Goal: Transaction & Acquisition: Purchase product/service

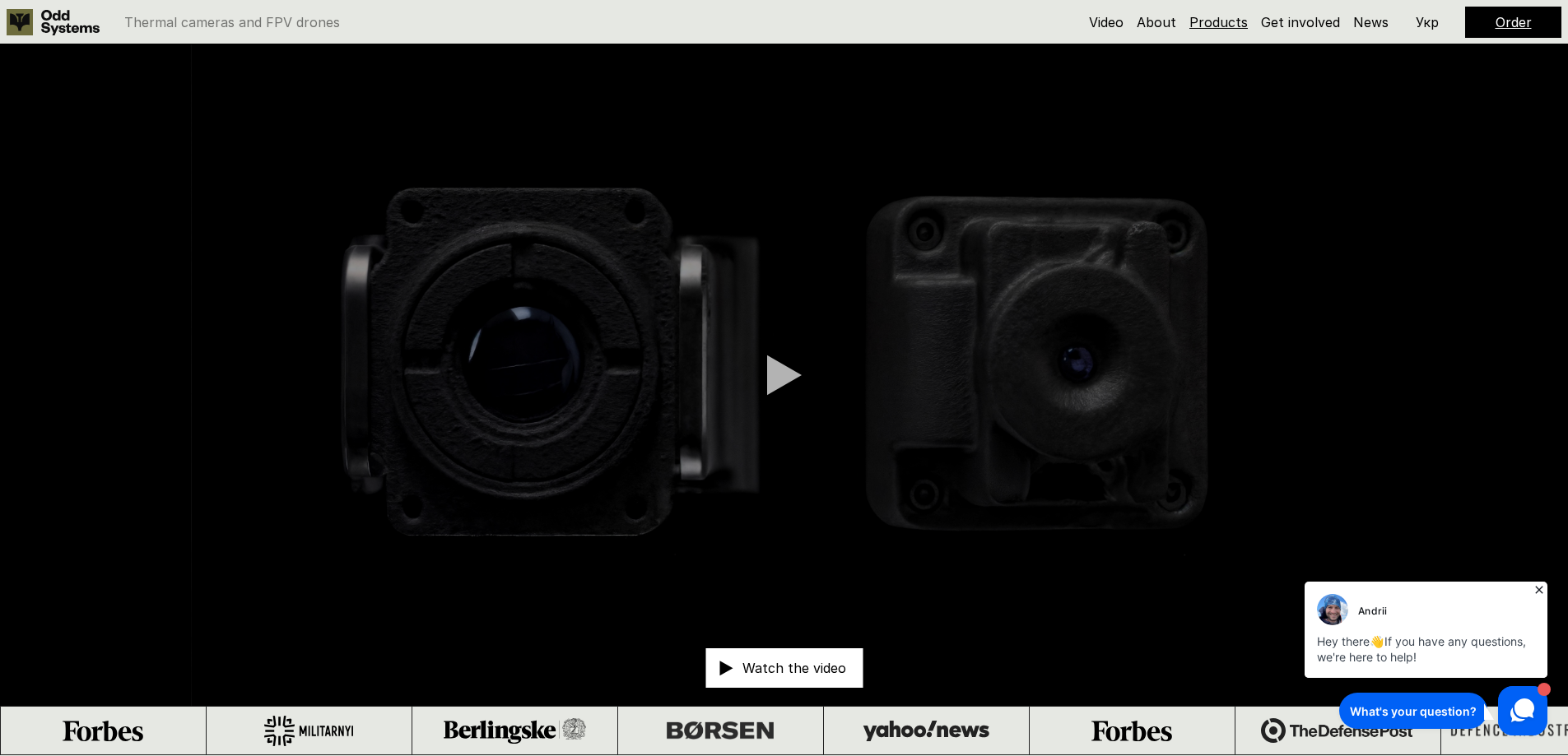
click at [1234, 17] on link "Products" at bounding box center [1218, 22] width 59 height 17
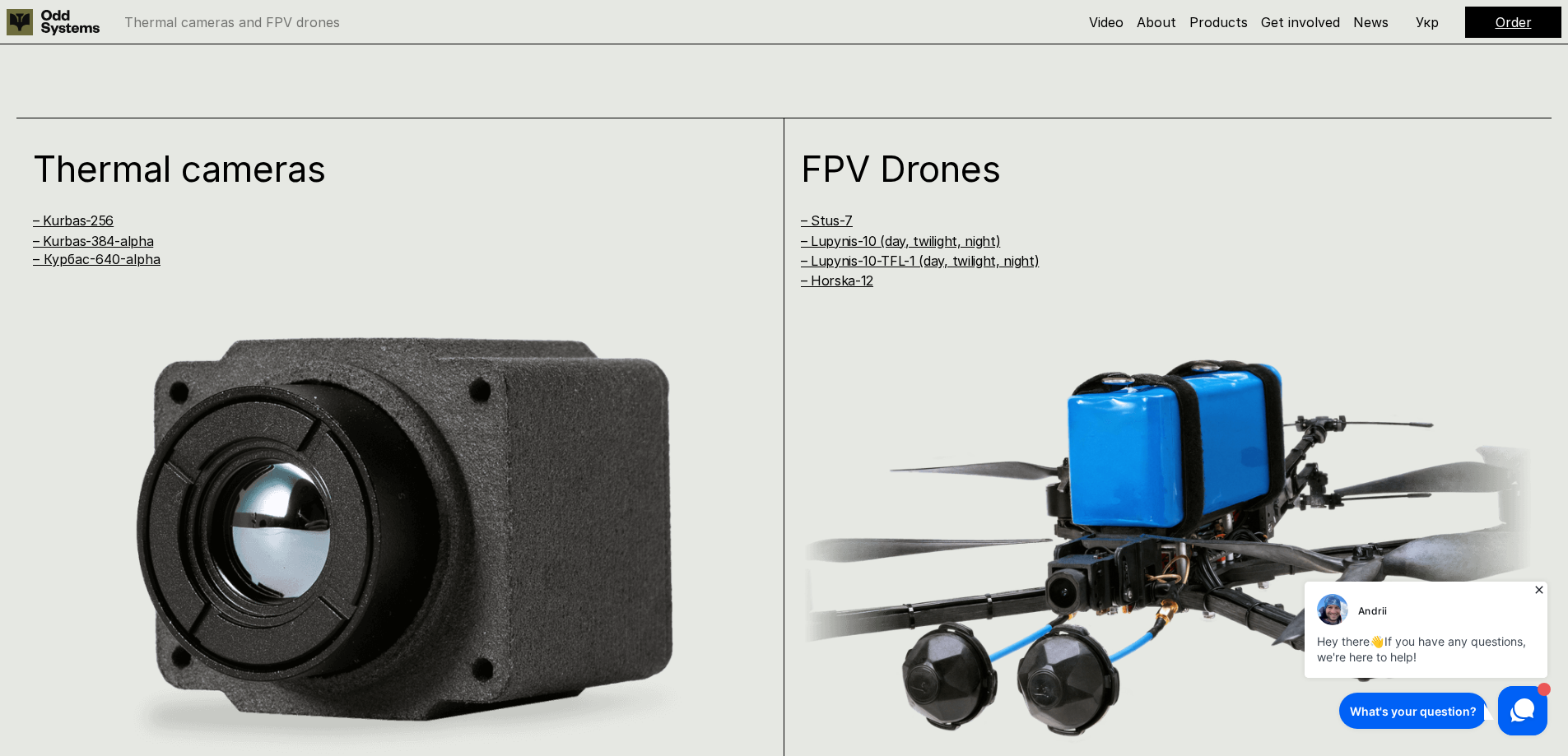
scroll to position [1512, 0]
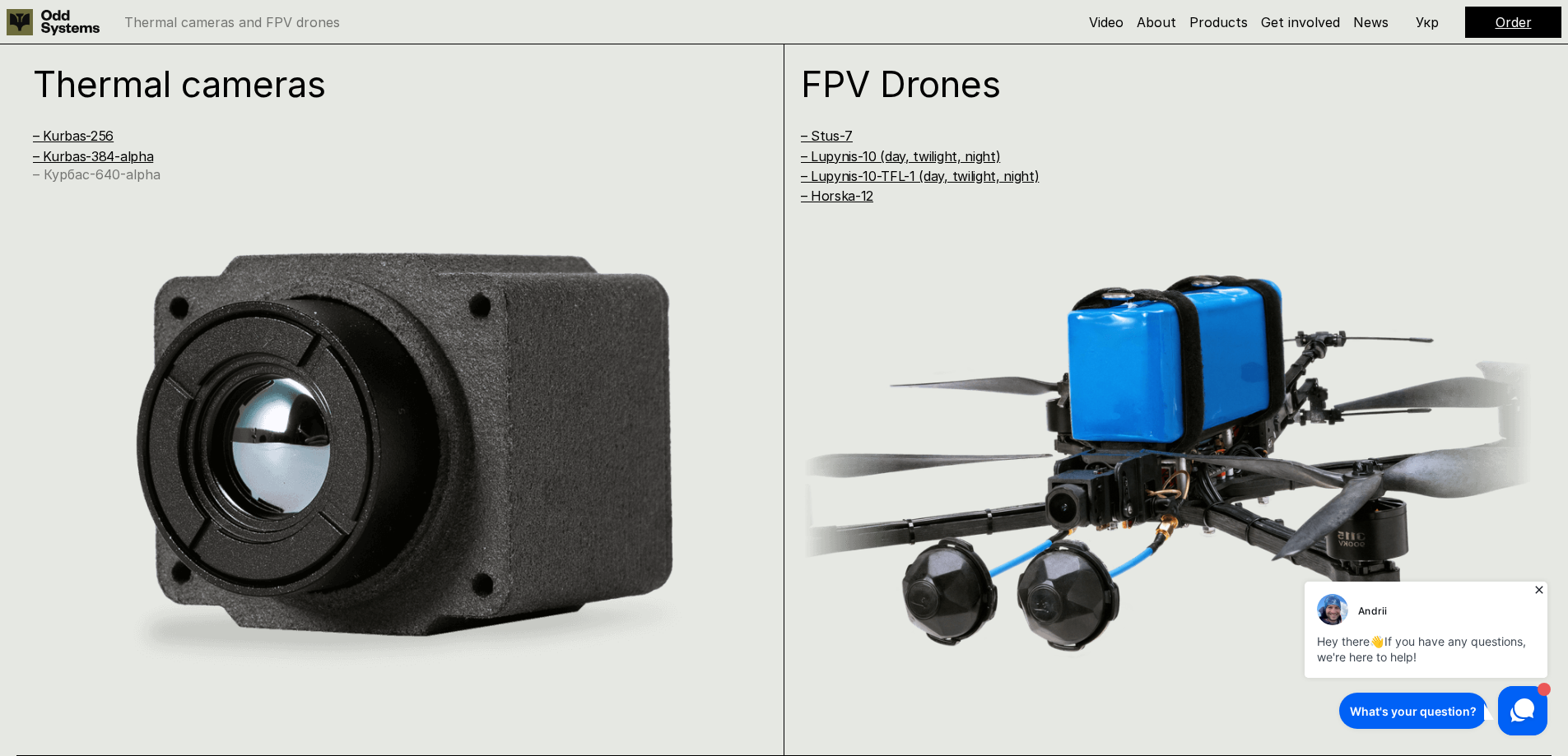
click at [121, 171] on link "– Курбас-640-alpha" at bounding box center [96, 174] width 127 height 17
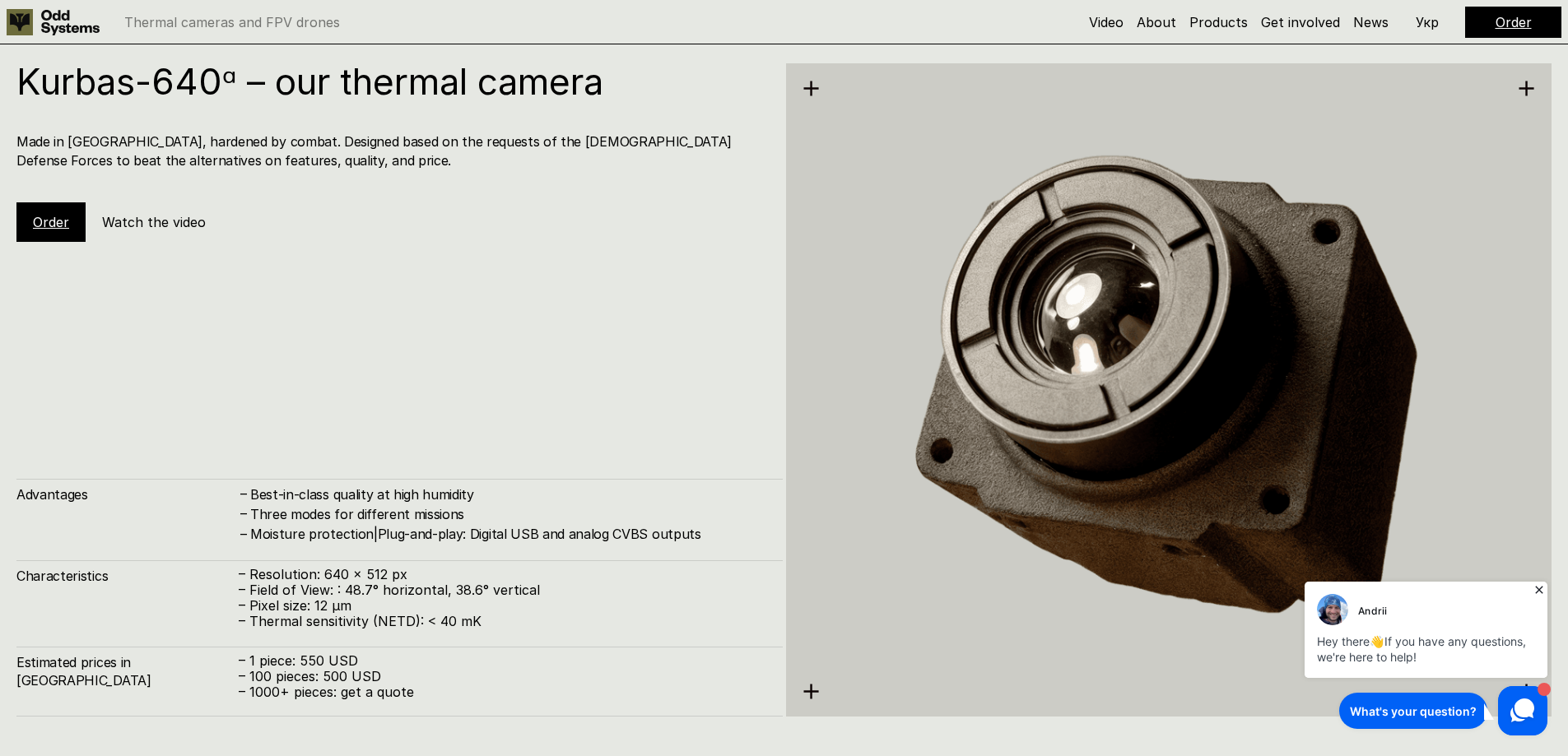
scroll to position [3781, 0]
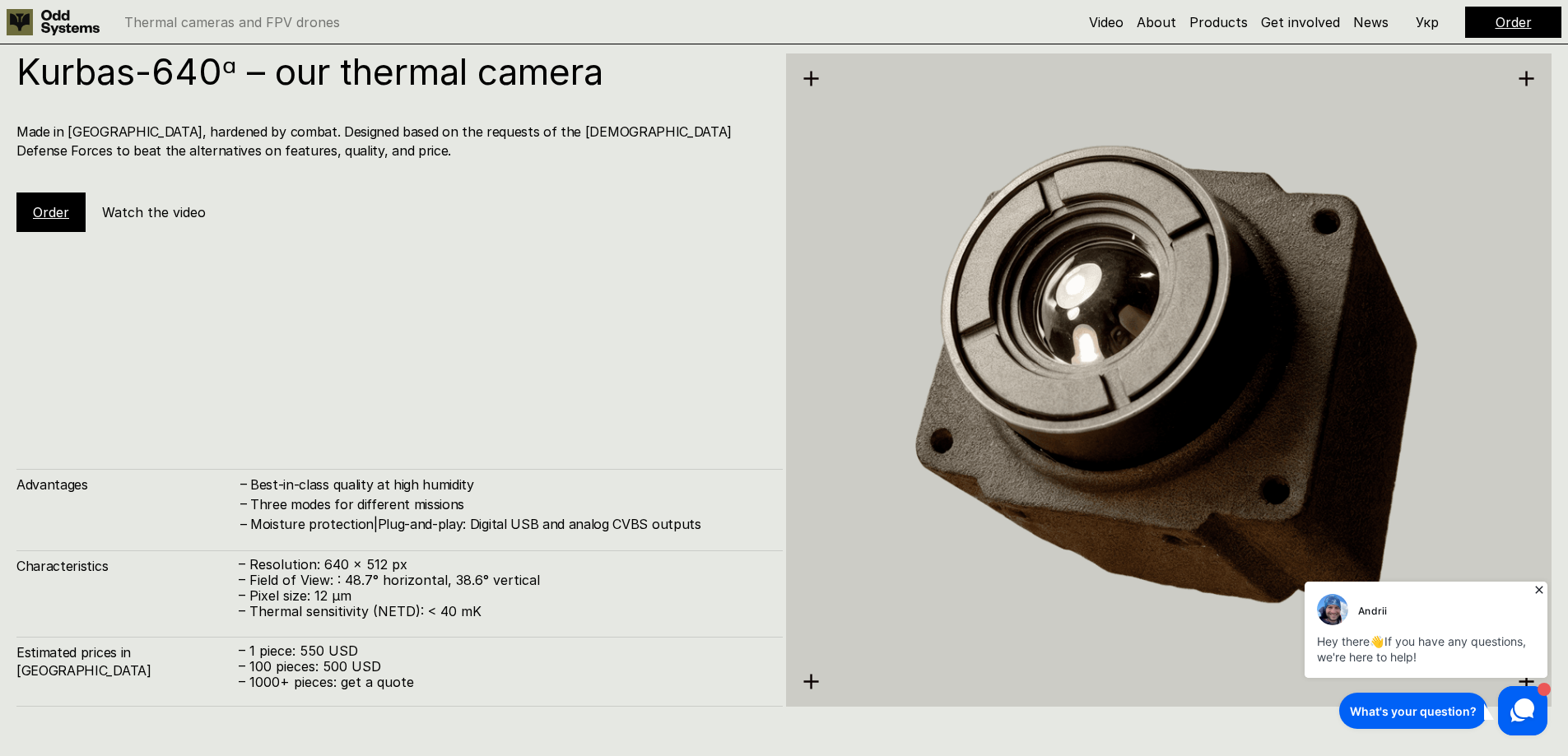
click at [50, 219] on link "Order" at bounding box center [51, 212] width 36 height 17
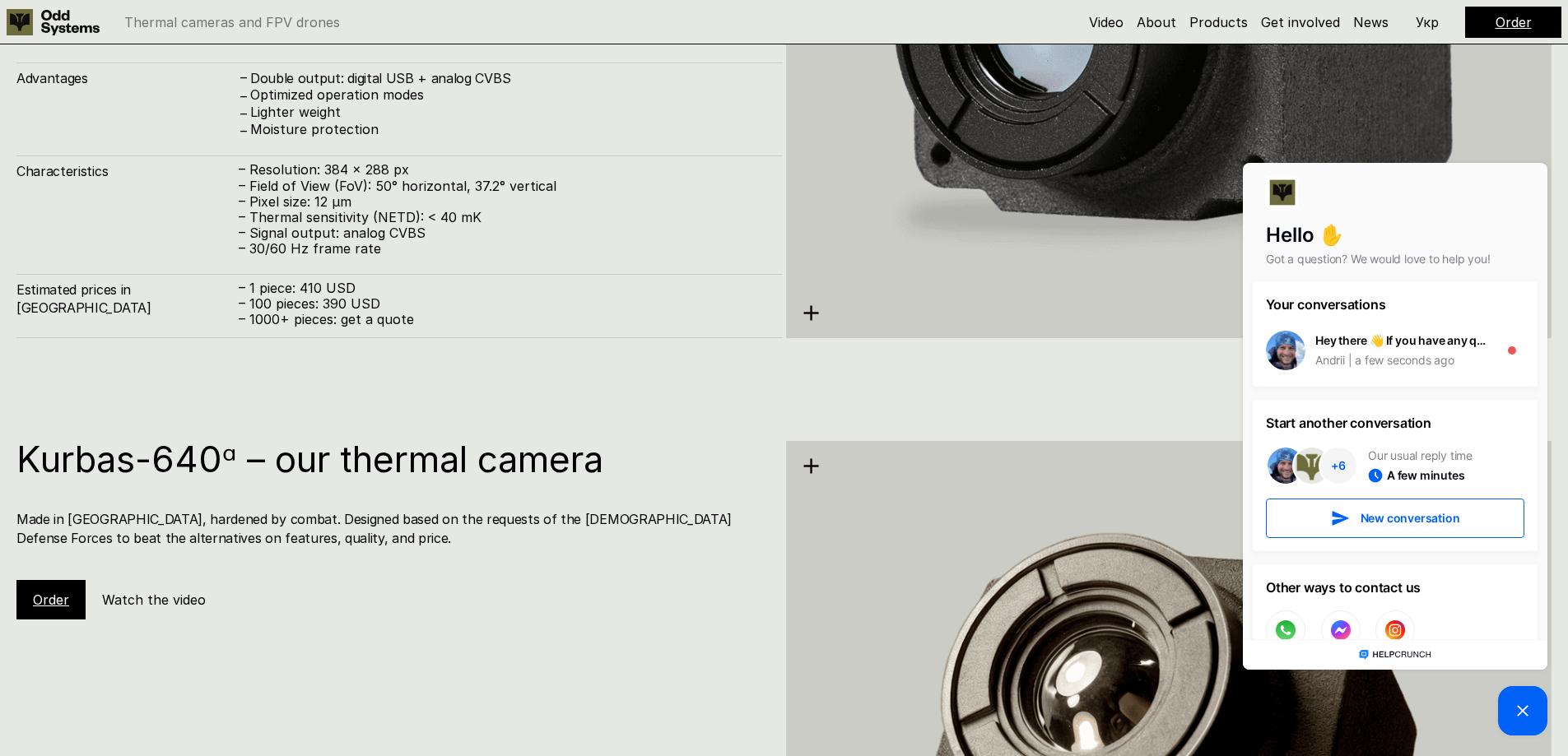
scroll to position [3369, 0]
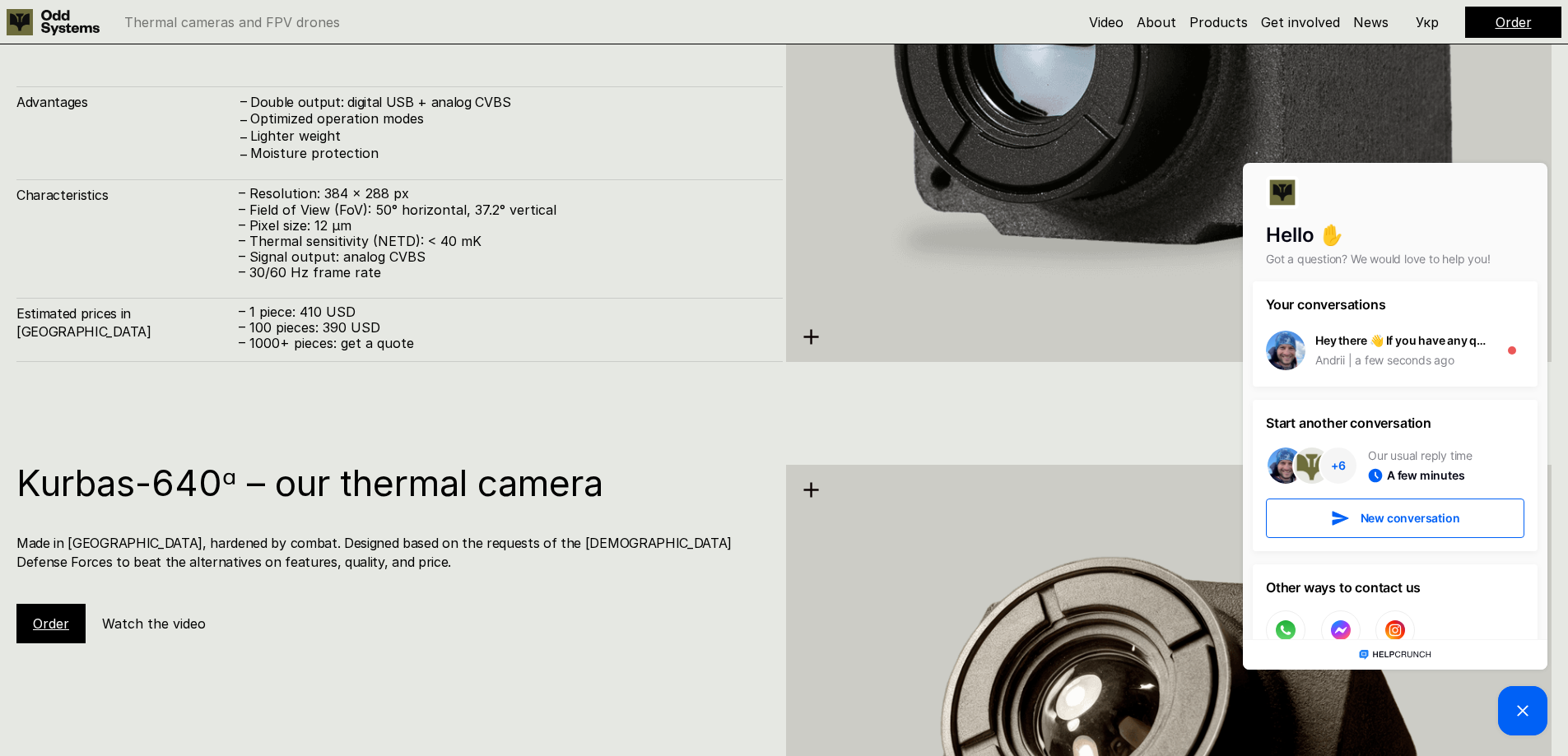
click at [480, 256] on p "– Signal output: analog CVBS" at bounding box center [502, 257] width 527 height 16
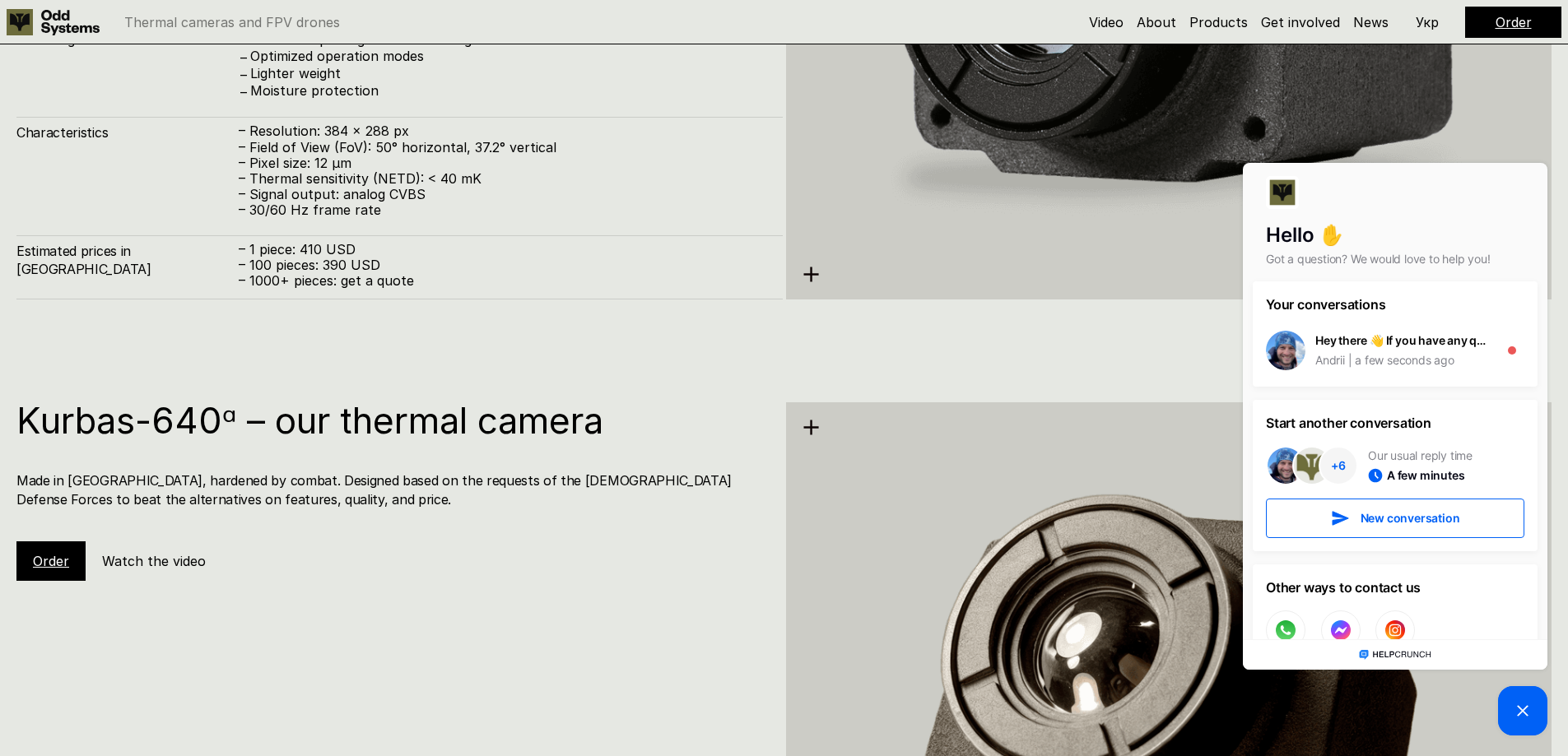
scroll to position [3534, 0]
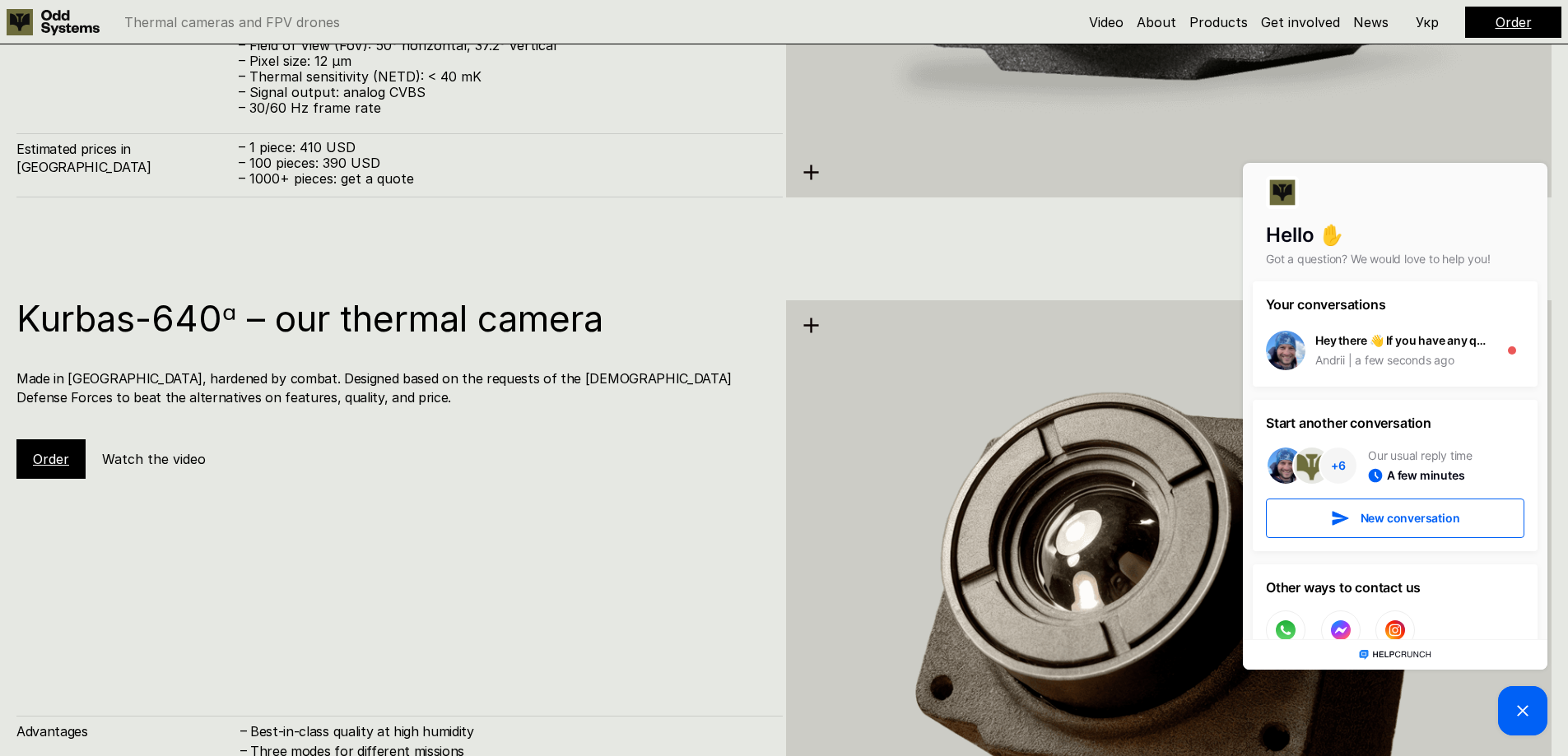
click at [133, 387] on h4 "Made in [GEOGRAPHIC_DATA], hardened by combat. Designed based on the requests o…" at bounding box center [391, 388] width 750 height 37
click at [131, 385] on h4 "Made in [GEOGRAPHIC_DATA], hardened by combat. Designed based on the requests o…" at bounding box center [391, 388] width 750 height 37
click at [131, 384] on h4 "Made in [GEOGRAPHIC_DATA], hardened by combat. Designed based on the requests o…" at bounding box center [391, 388] width 750 height 37
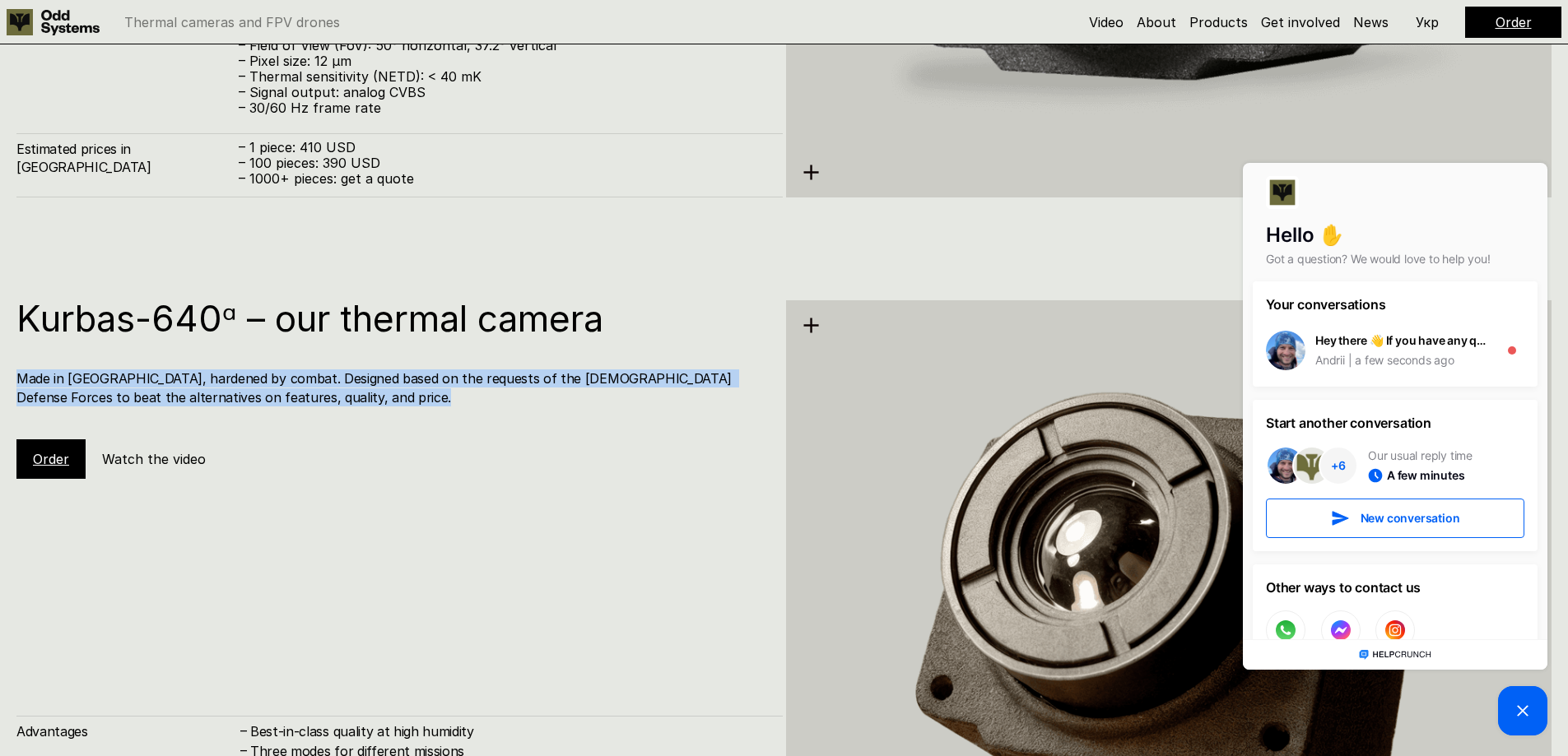
click at [131, 384] on h4 "Made in [GEOGRAPHIC_DATA], hardened by combat. Designed based on the requests o…" at bounding box center [391, 388] width 750 height 37
click at [164, 371] on h4 "Made in [GEOGRAPHIC_DATA], hardened by combat. Designed based on the requests o…" at bounding box center [391, 388] width 750 height 37
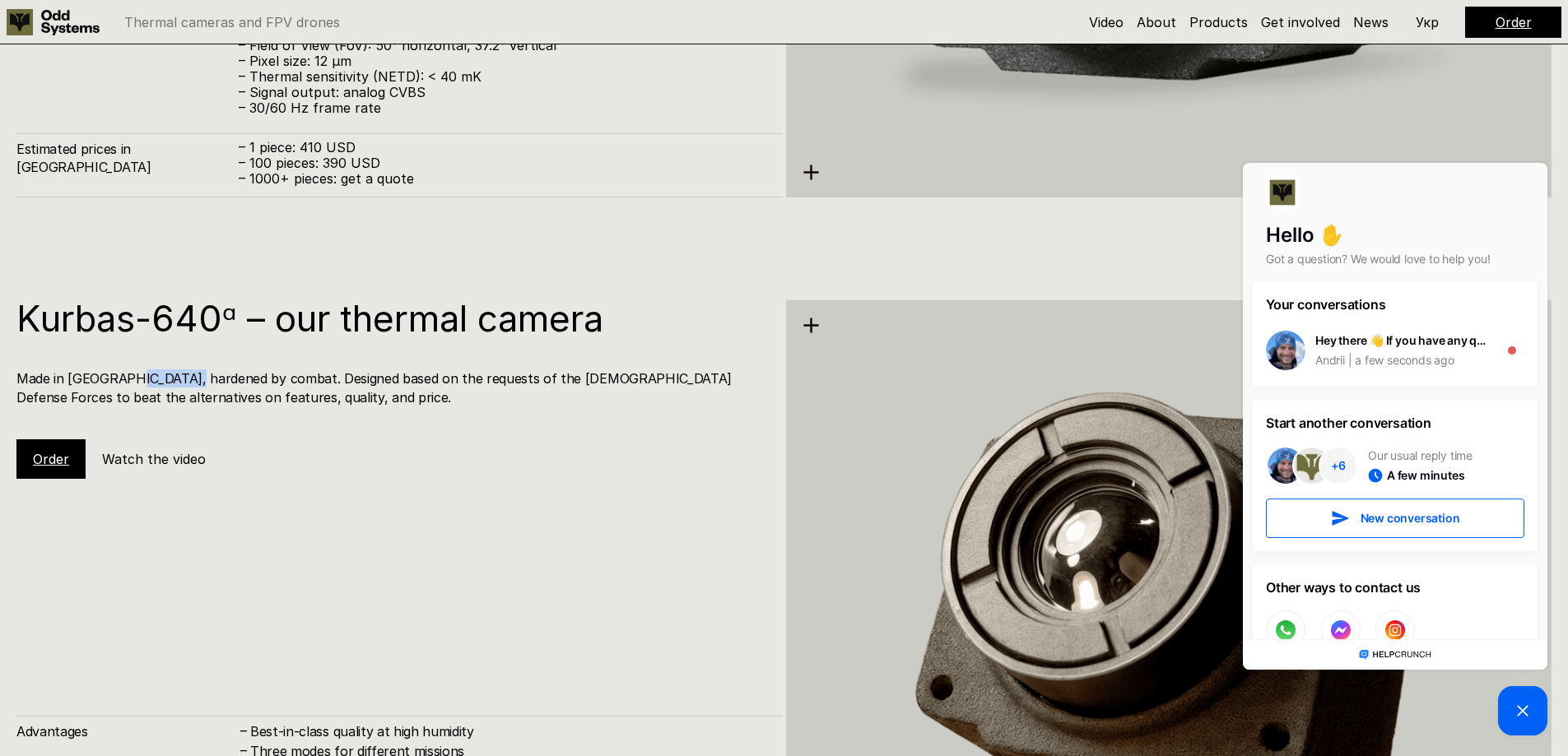
click at [164, 371] on h4 "Made in [GEOGRAPHIC_DATA], hardened by combat. Designed based on the requests o…" at bounding box center [391, 388] width 750 height 37
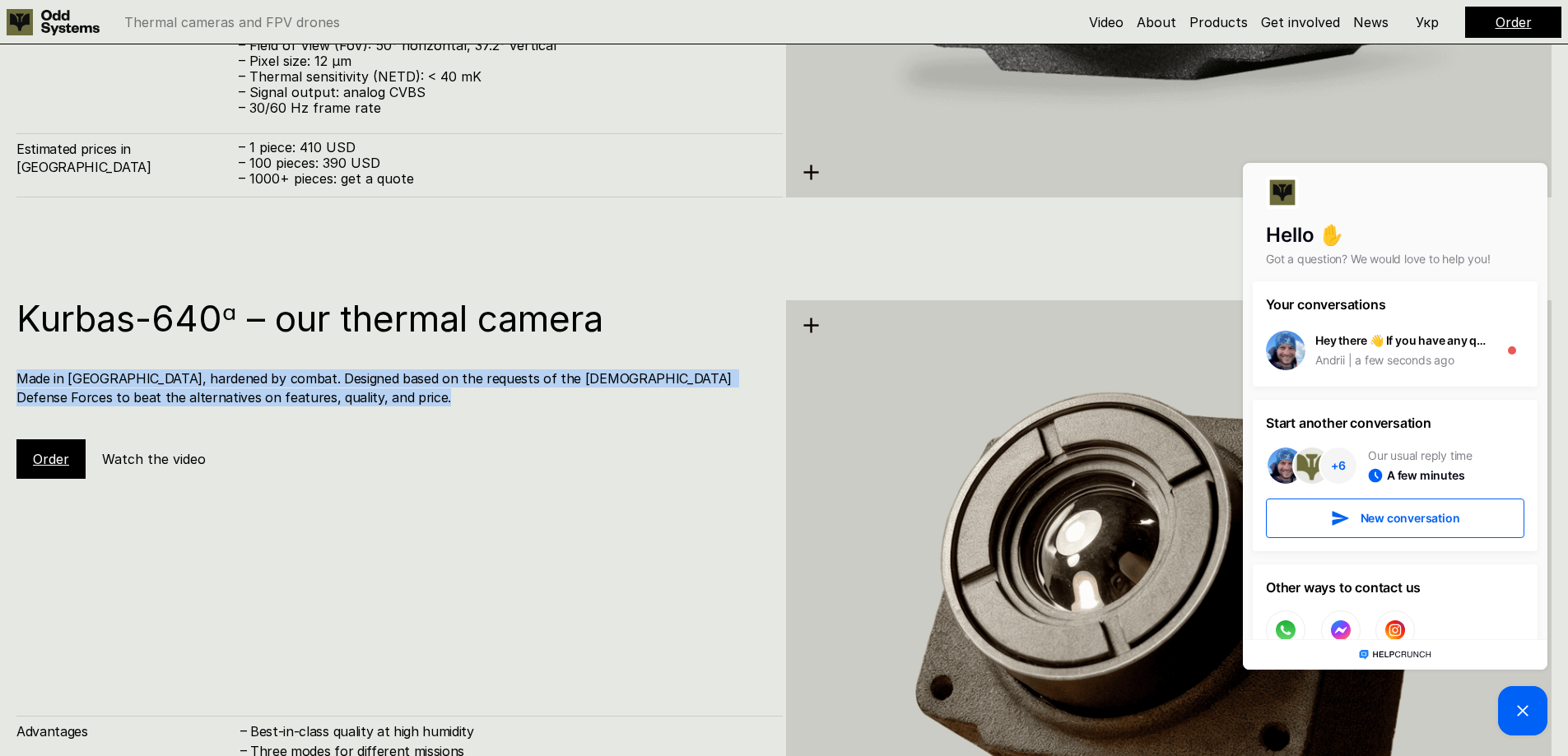
click at [164, 371] on h4 "Made in [GEOGRAPHIC_DATA], hardened by combat. Designed based on the requests o…" at bounding box center [391, 388] width 750 height 37
click at [190, 356] on div "Kurbas-640ᵅ – our thermal camera Made in [GEOGRAPHIC_DATA], hardened by combat.…" at bounding box center [399, 390] width 766 height 179
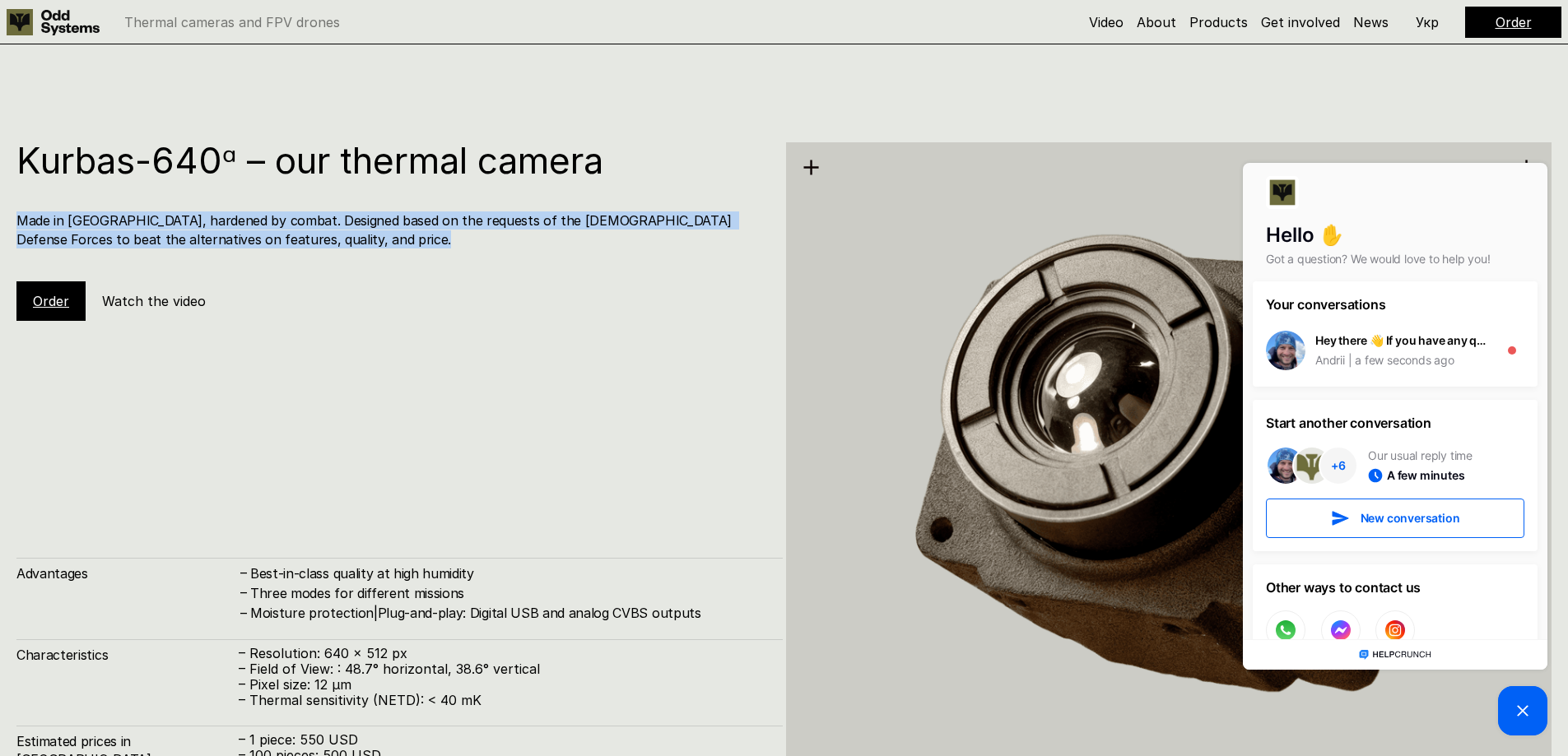
scroll to position [3698, 0]
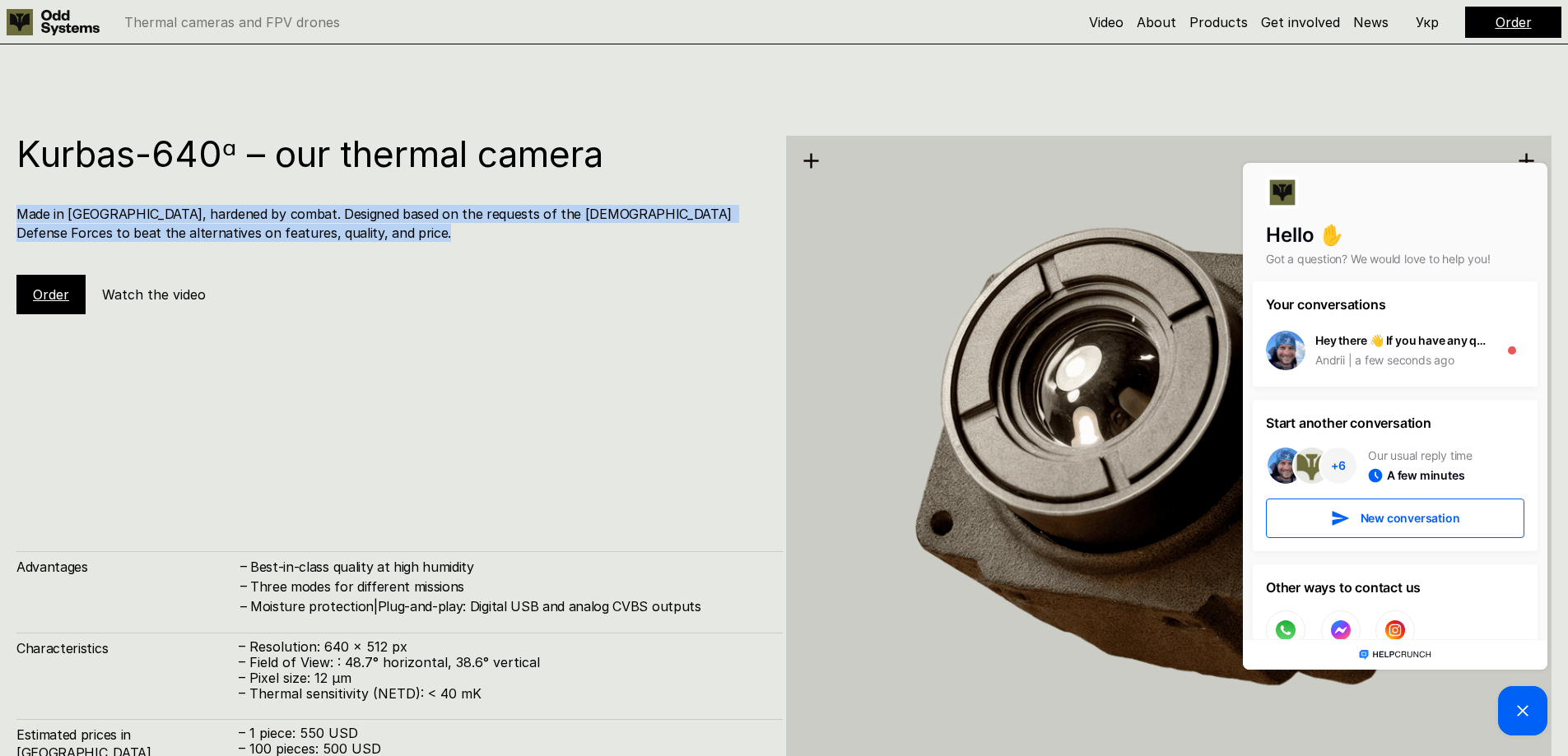
click at [153, 195] on div "Kurbas-640ᵅ – our thermal camera Made in [GEOGRAPHIC_DATA], hardened by combat.…" at bounding box center [399, 225] width 766 height 179
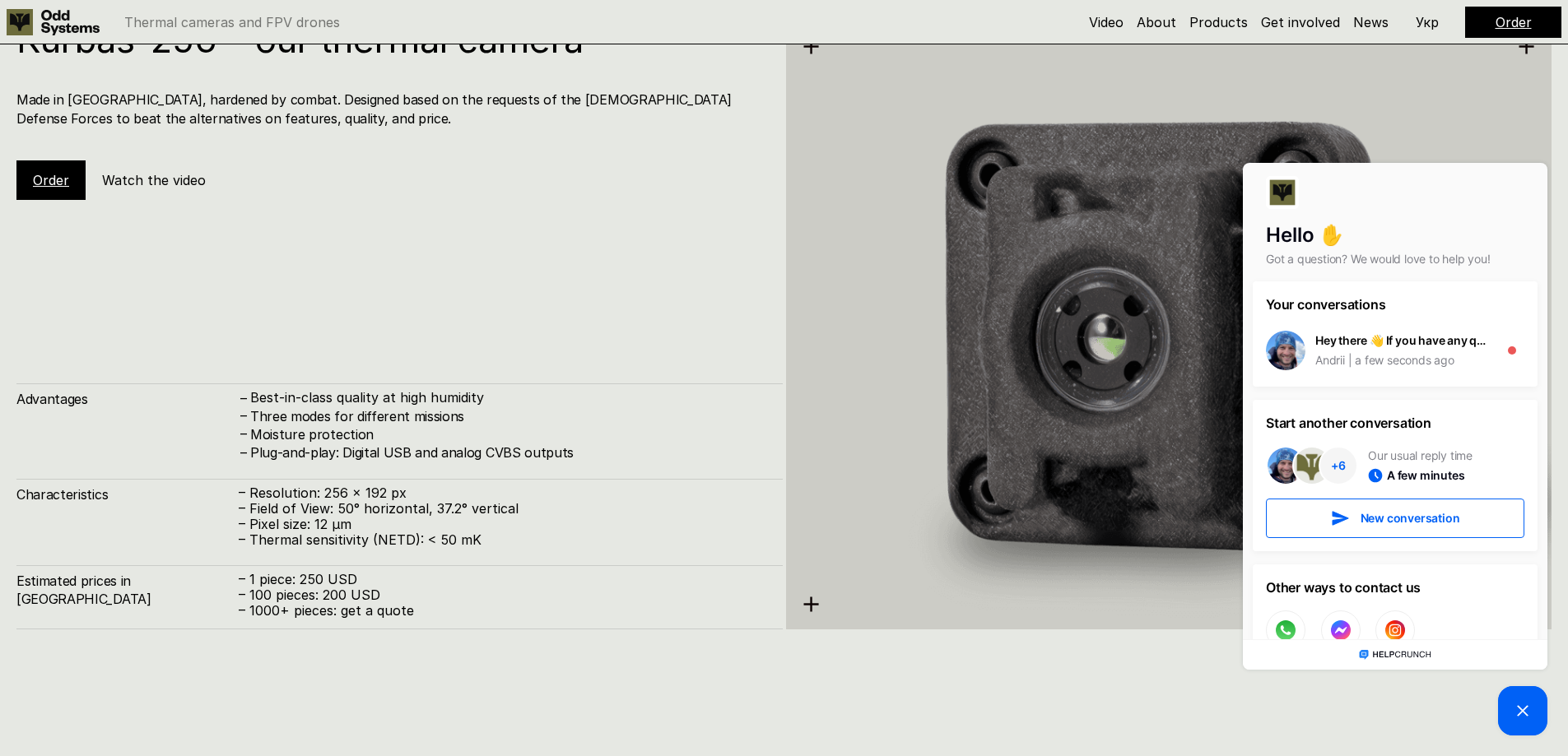
scroll to position [2217, 0]
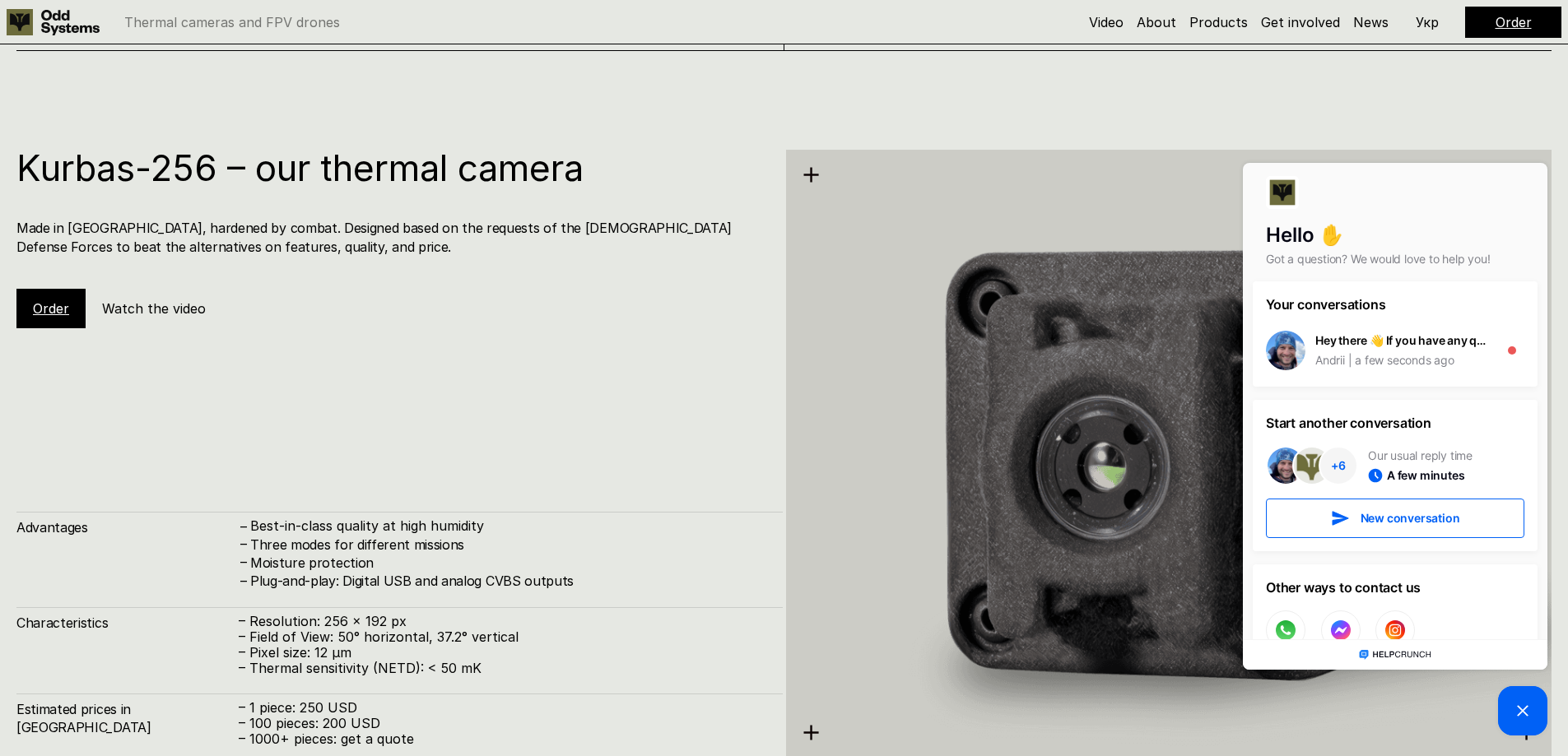
click at [500, 347] on div "Kurbas-256 – our thermal camera Made in [GEOGRAPHIC_DATA], hardened by combat. …" at bounding box center [399, 454] width 766 height 608
click at [1527, 712] on icon at bounding box center [1523, 711] width 20 height 20
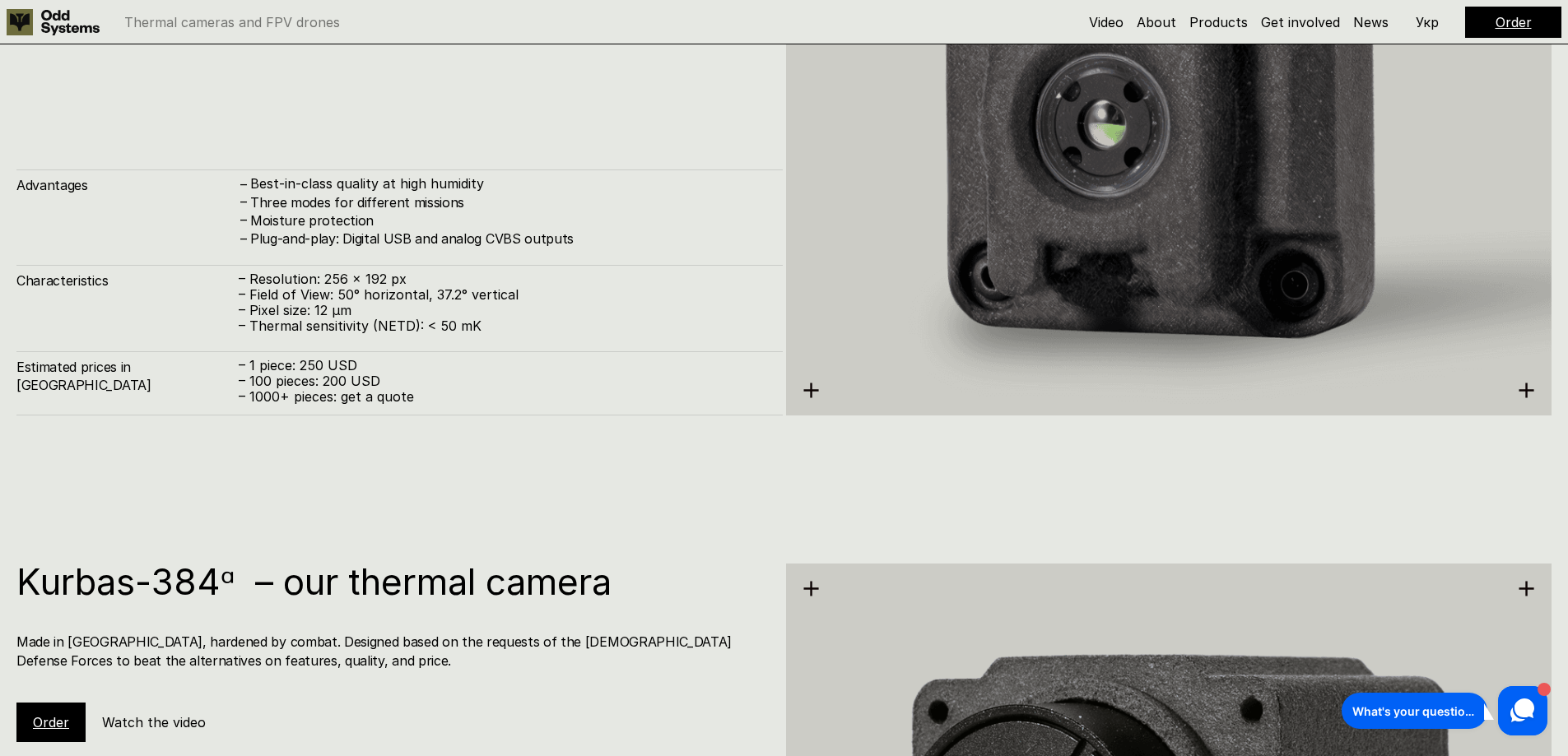
scroll to position [2464, 0]
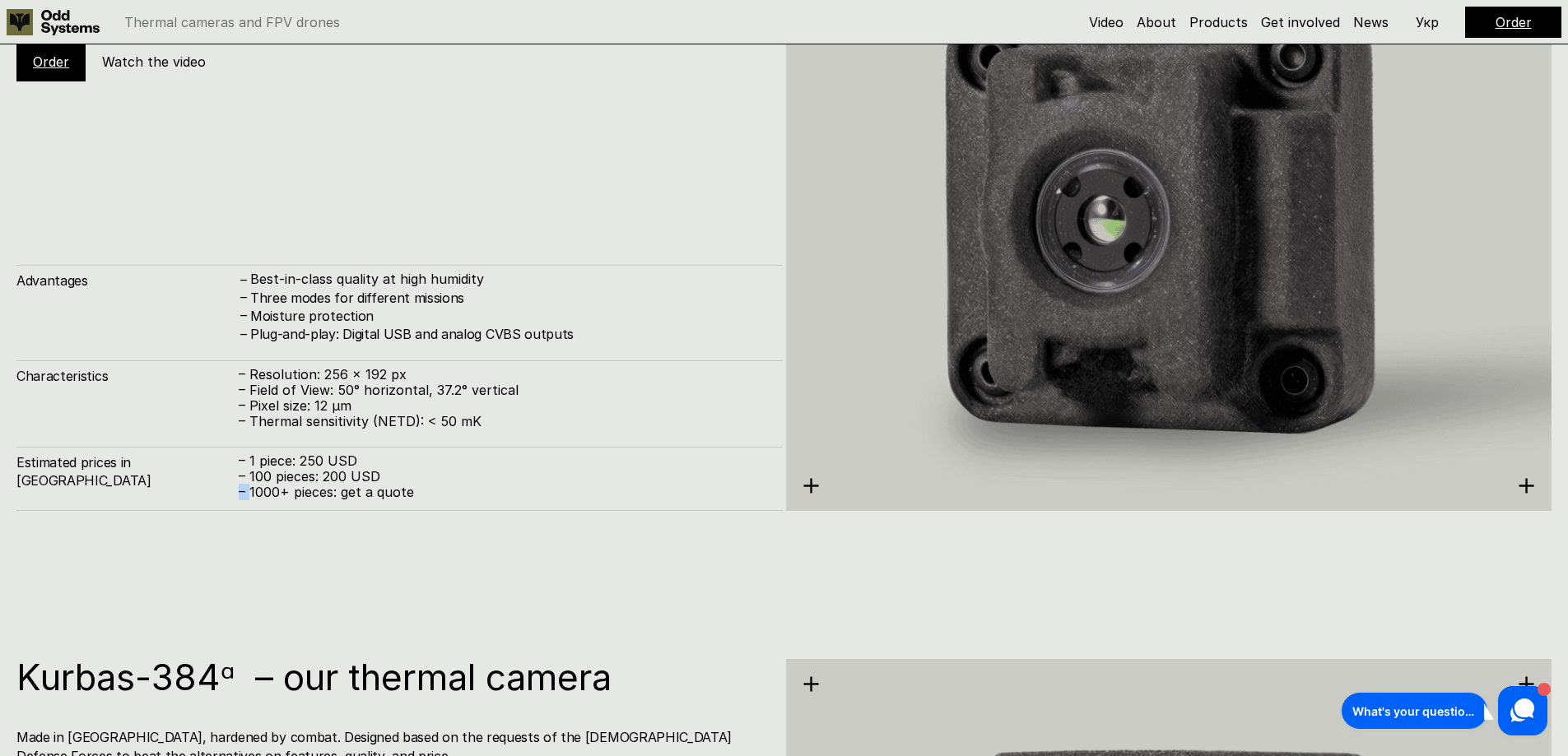
drag, startPoint x: 249, startPoint y: 484, endPoint x: 388, endPoint y: 474, distance: 139.4
click at [388, 474] on div "– 1 piece: 250 USD – 100 pieces: 200 USD – 1000+ pieces: get a quote" at bounding box center [502, 478] width 527 height 48
click at [388, 474] on p "– 100 pieces: 200 USD" at bounding box center [502, 477] width 527 height 16
click at [306, 482] on p "– 100 pieces: 200 USD" at bounding box center [502, 477] width 527 height 16
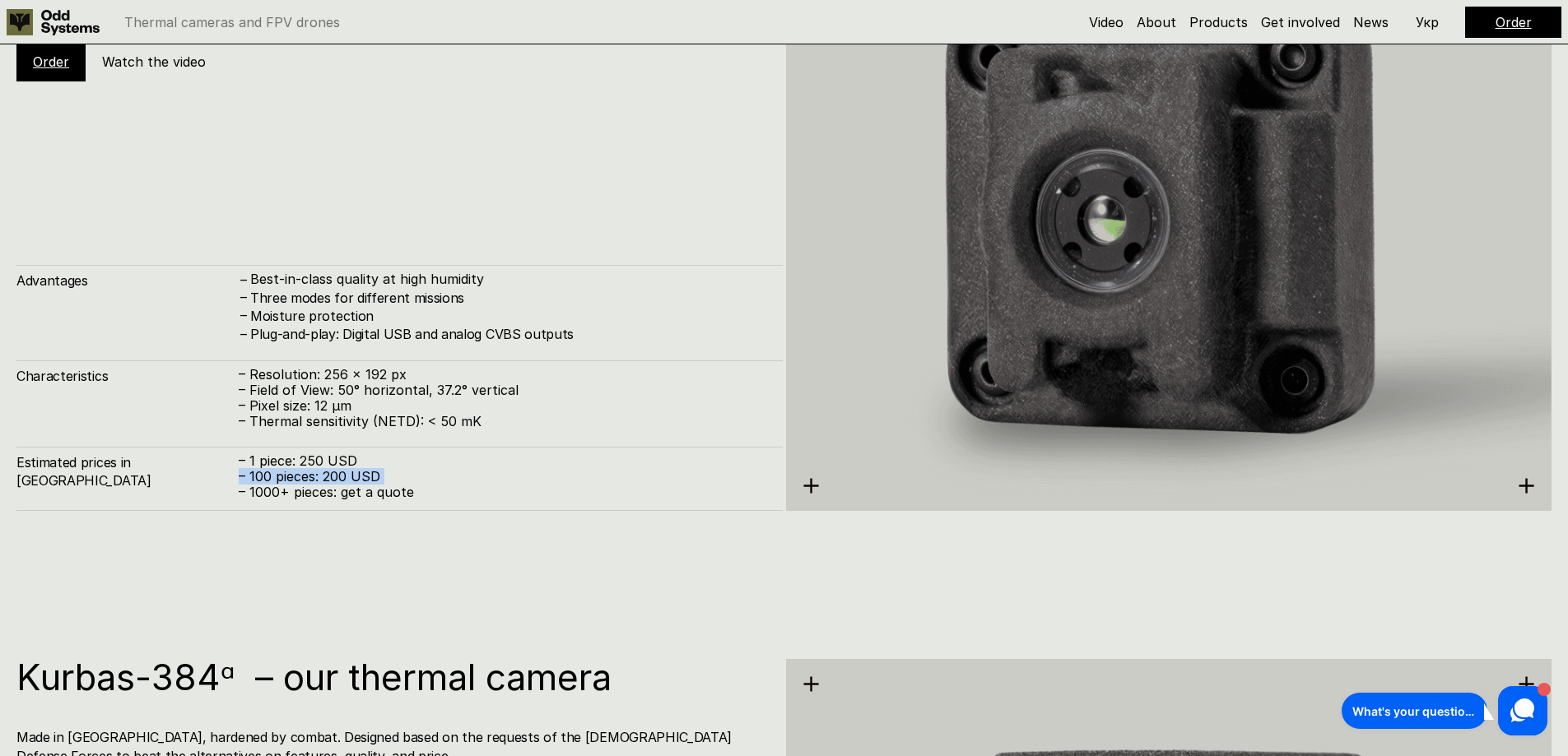
click at [306, 482] on p "– 100 pieces: 200 USD" at bounding box center [502, 477] width 527 height 16
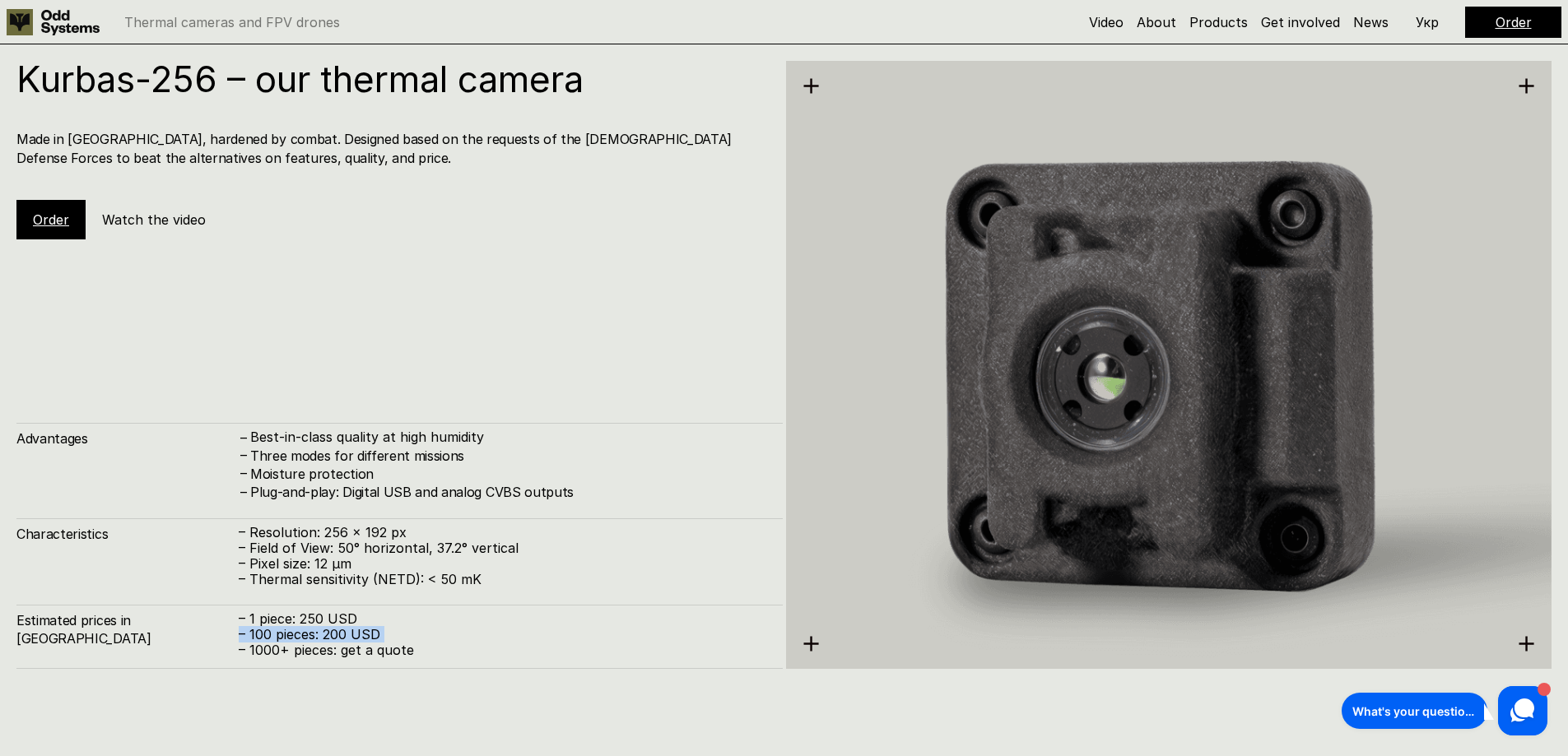
scroll to position [2299, 0]
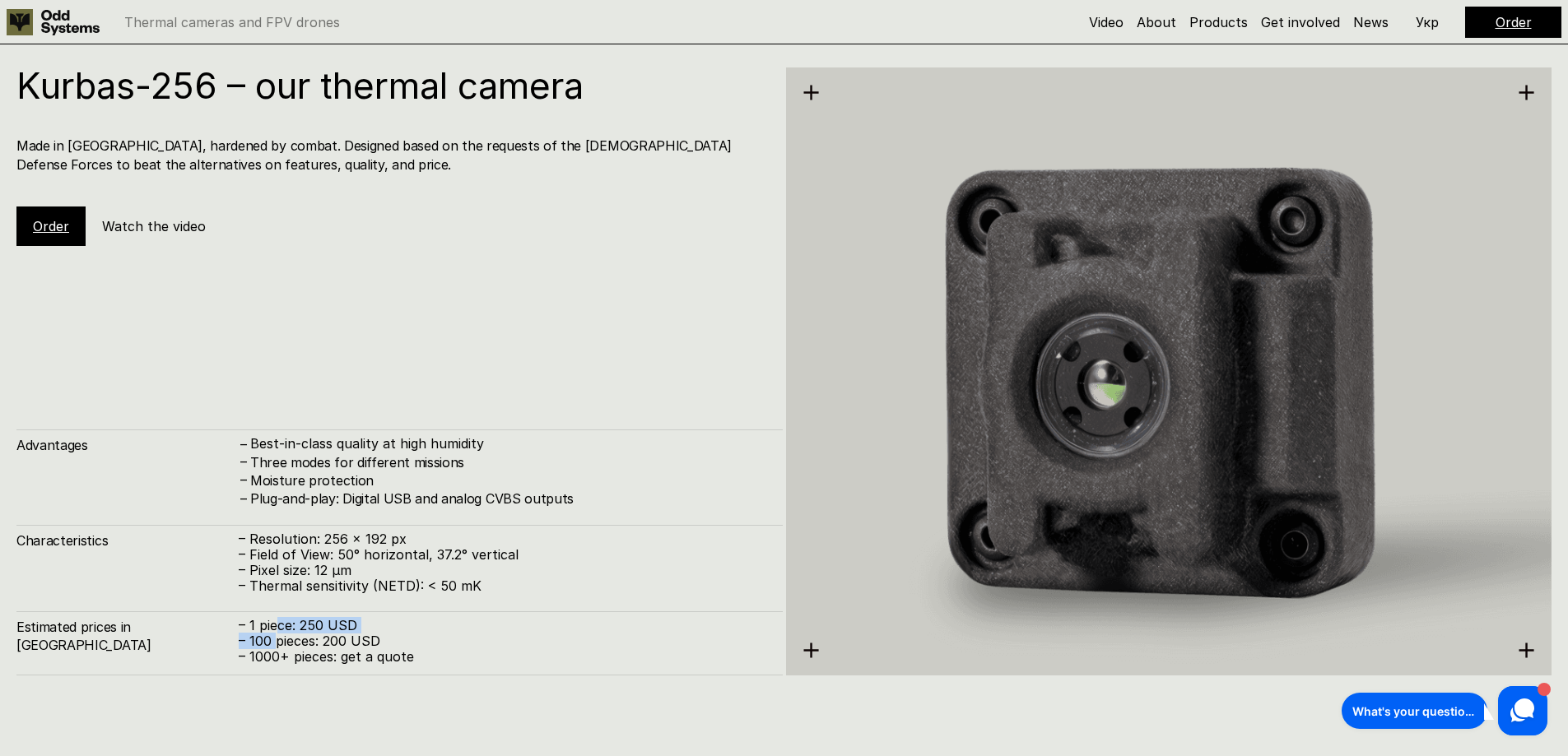
click at [274, 633] on div "– 1 piece: 250 USD – 100 pieces: 200 USD – 1000+ pieces: get a quote" at bounding box center [502, 642] width 527 height 48
click at [270, 632] on p "– 1 piece: 250 USD" at bounding box center [502, 626] width 527 height 16
click at [270, 631] on p "– 1 piece: 250 USD" at bounding box center [502, 626] width 527 height 16
click at [270, 631] on p "– 1 piece: 250 USD" at bounding box center [502, 626] width 527 height 16
click at [270, 630] on p "– 1 piece: 250 USD" at bounding box center [502, 626] width 527 height 16
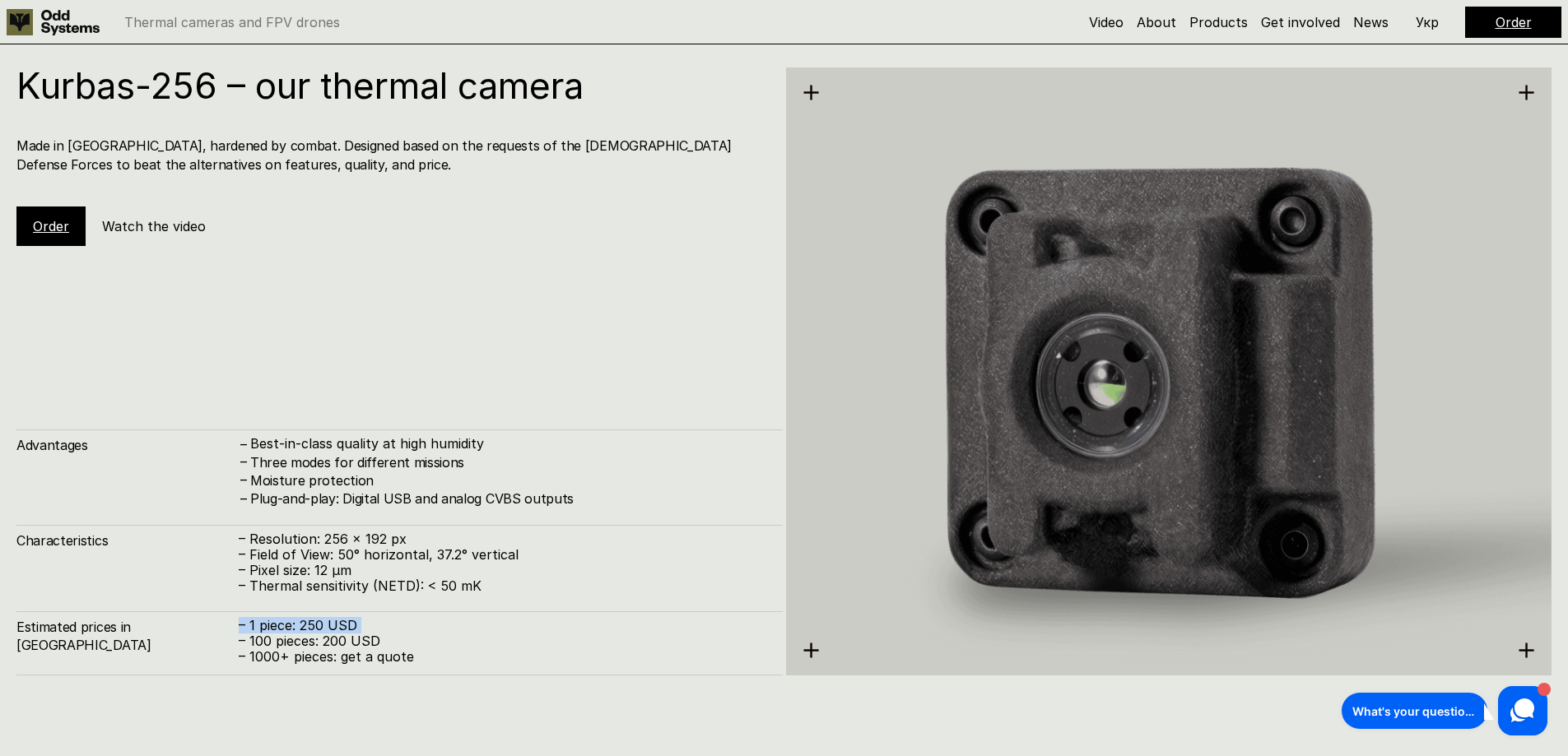
click at [277, 623] on p "– 1 piece: 250 USD" at bounding box center [502, 626] width 527 height 16
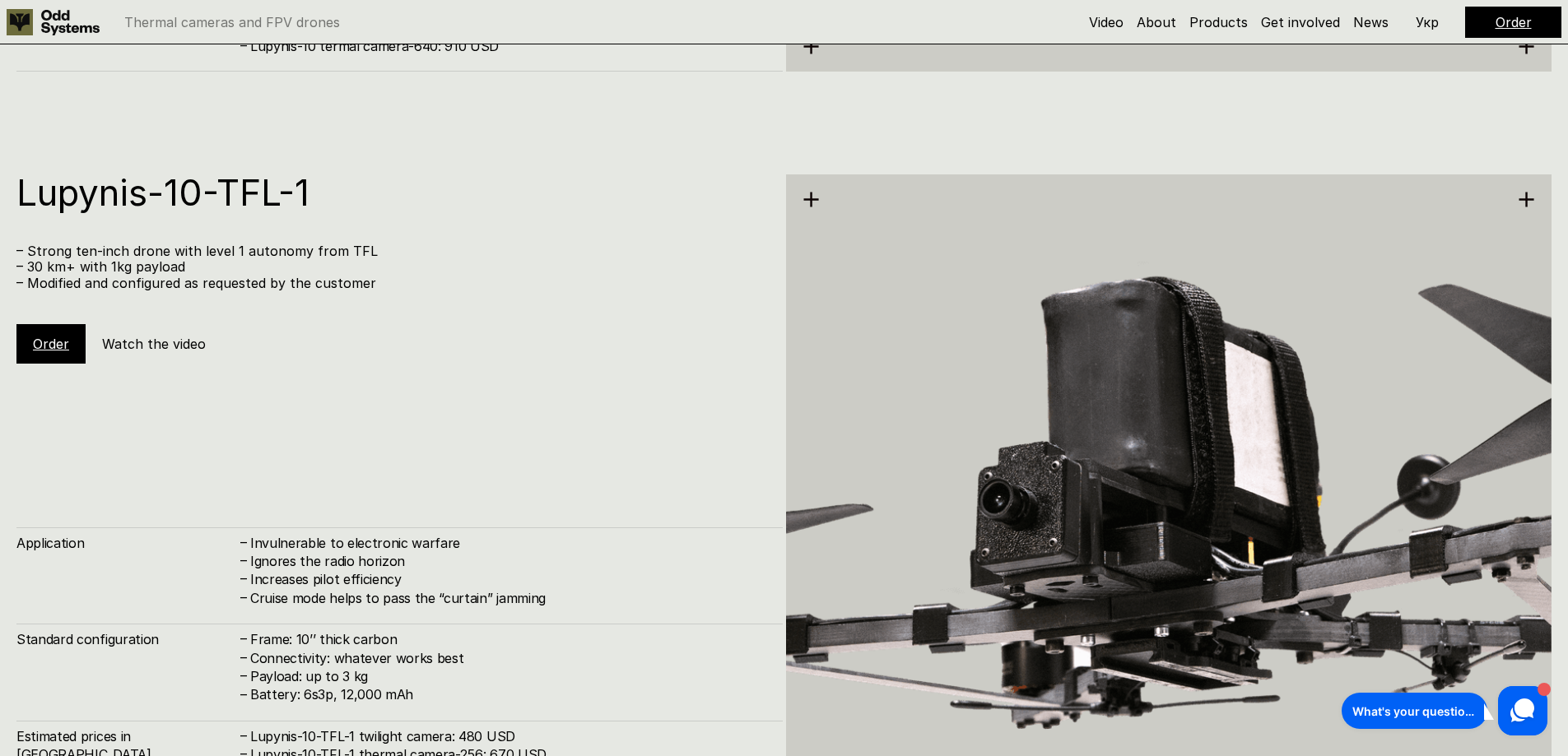
scroll to position [6168, 0]
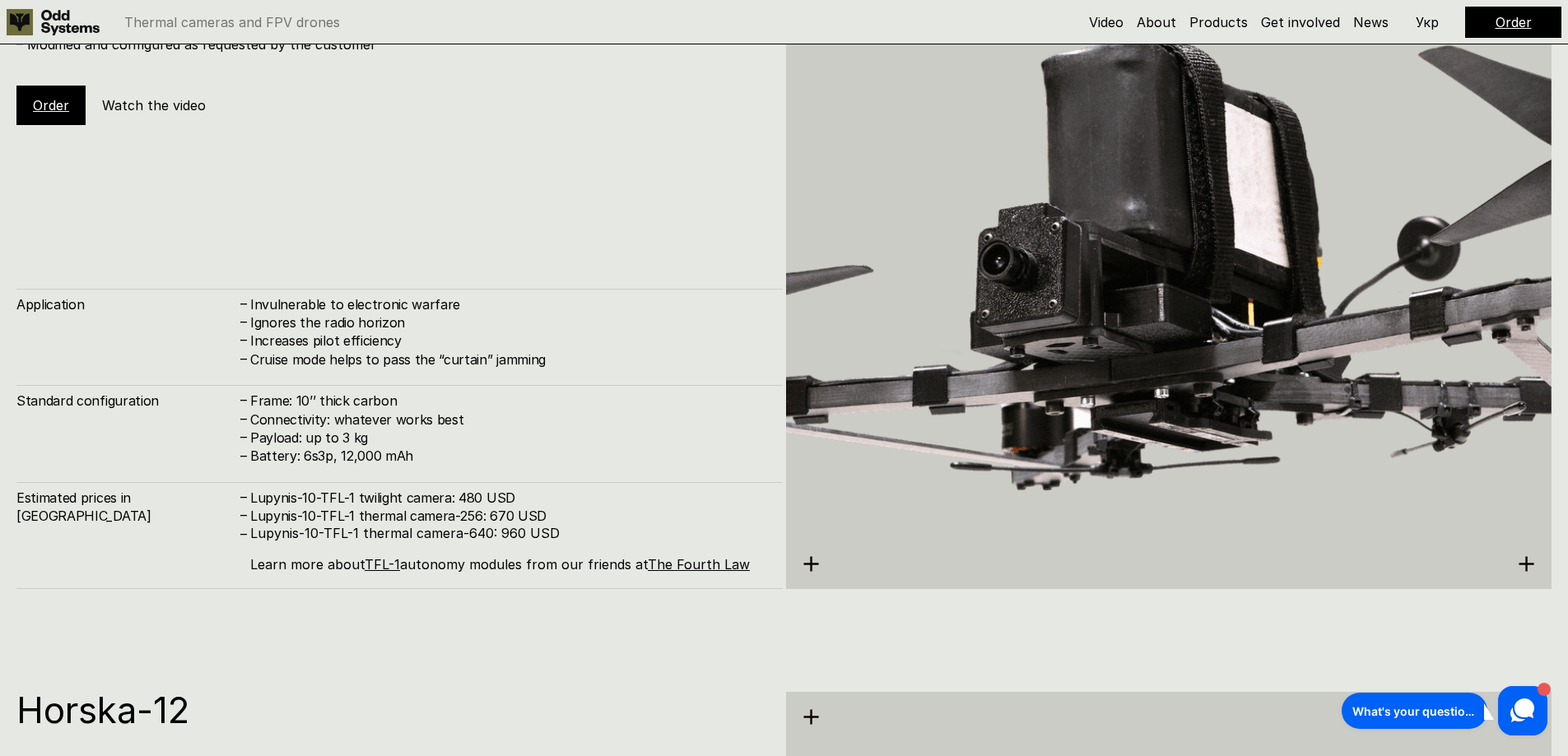
drag, startPoint x: 469, startPoint y: 632, endPoint x: 476, endPoint y: 601, distance: 31.8
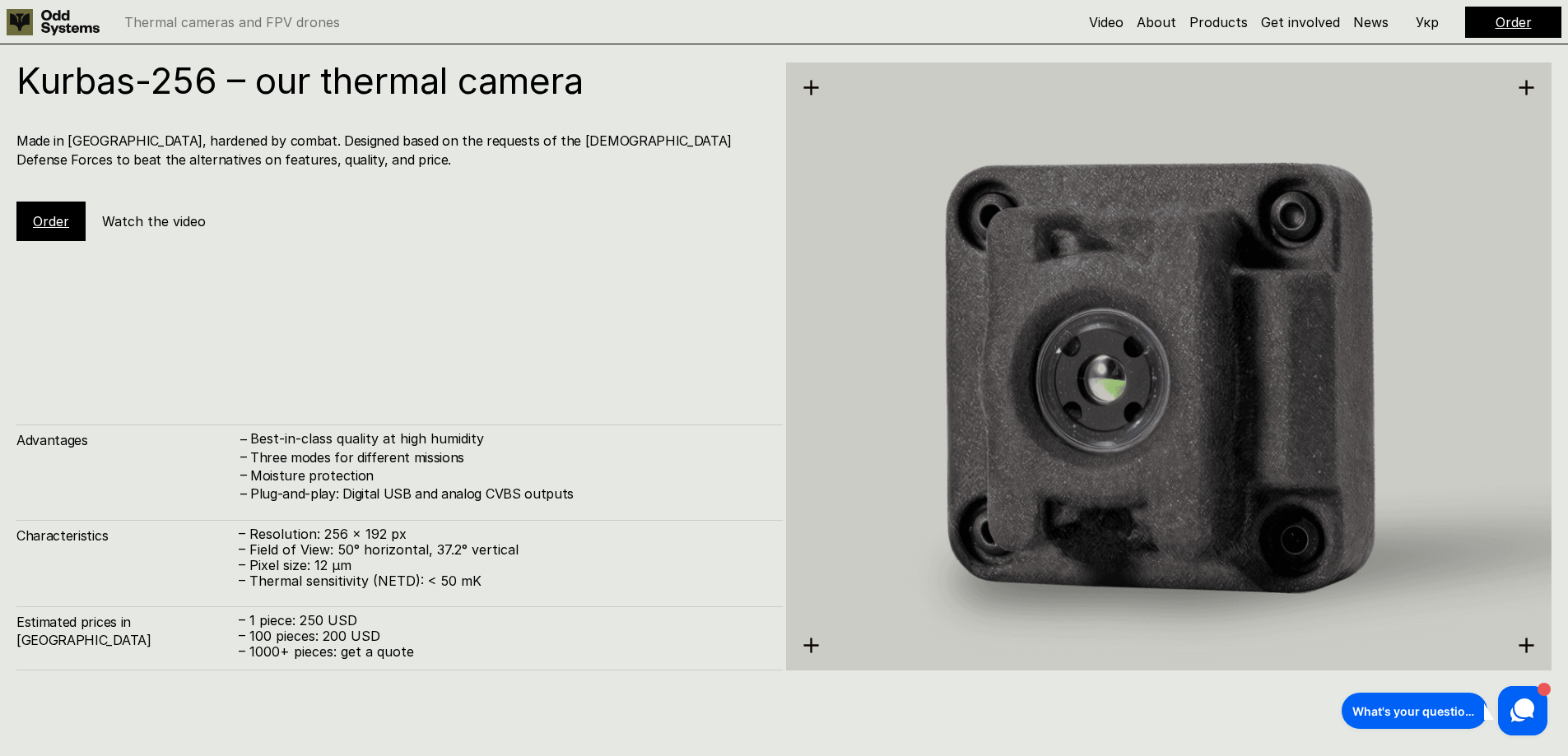
scroll to position [2222, 0]
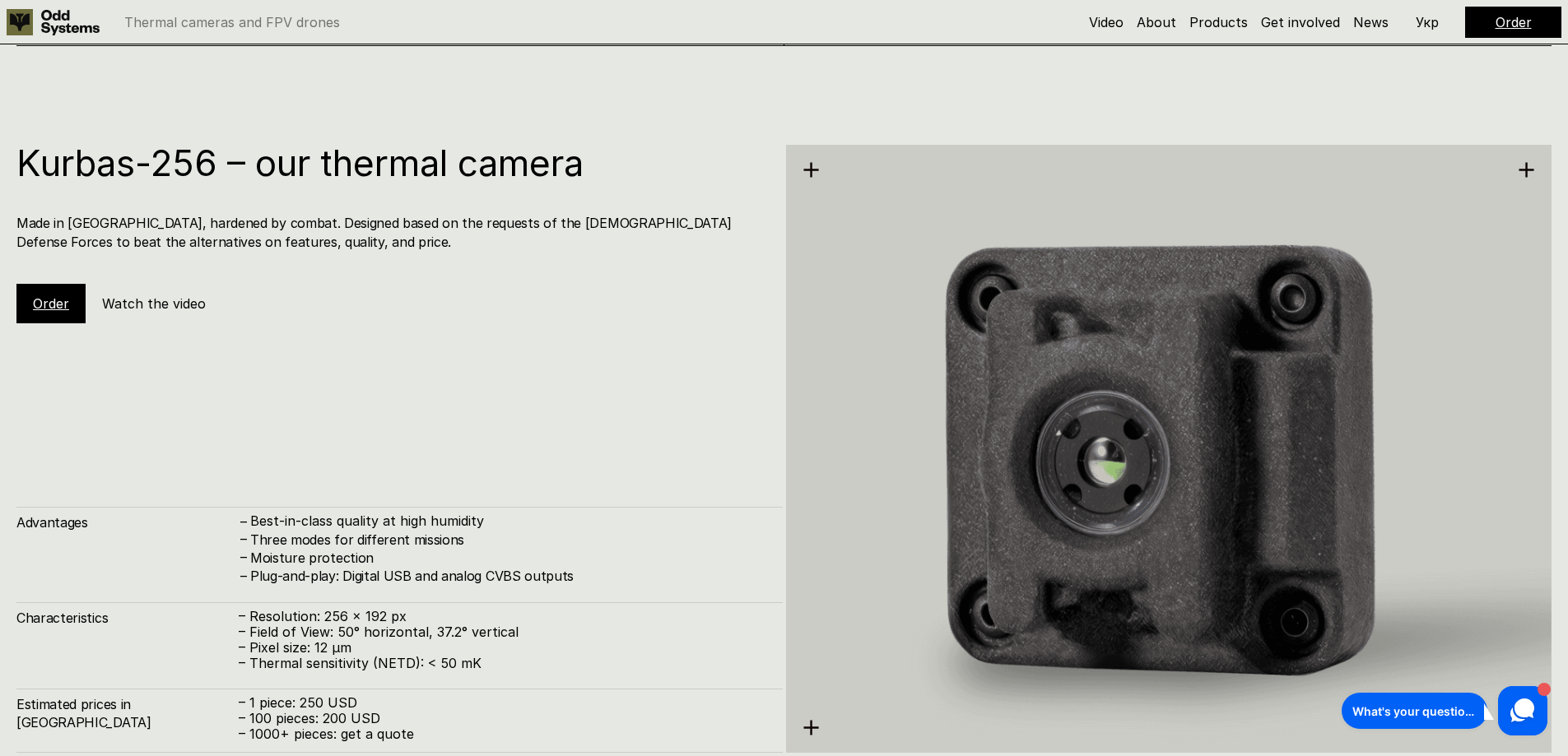
click at [52, 297] on link "Order" at bounding box center [51, 303] width 36 height 17
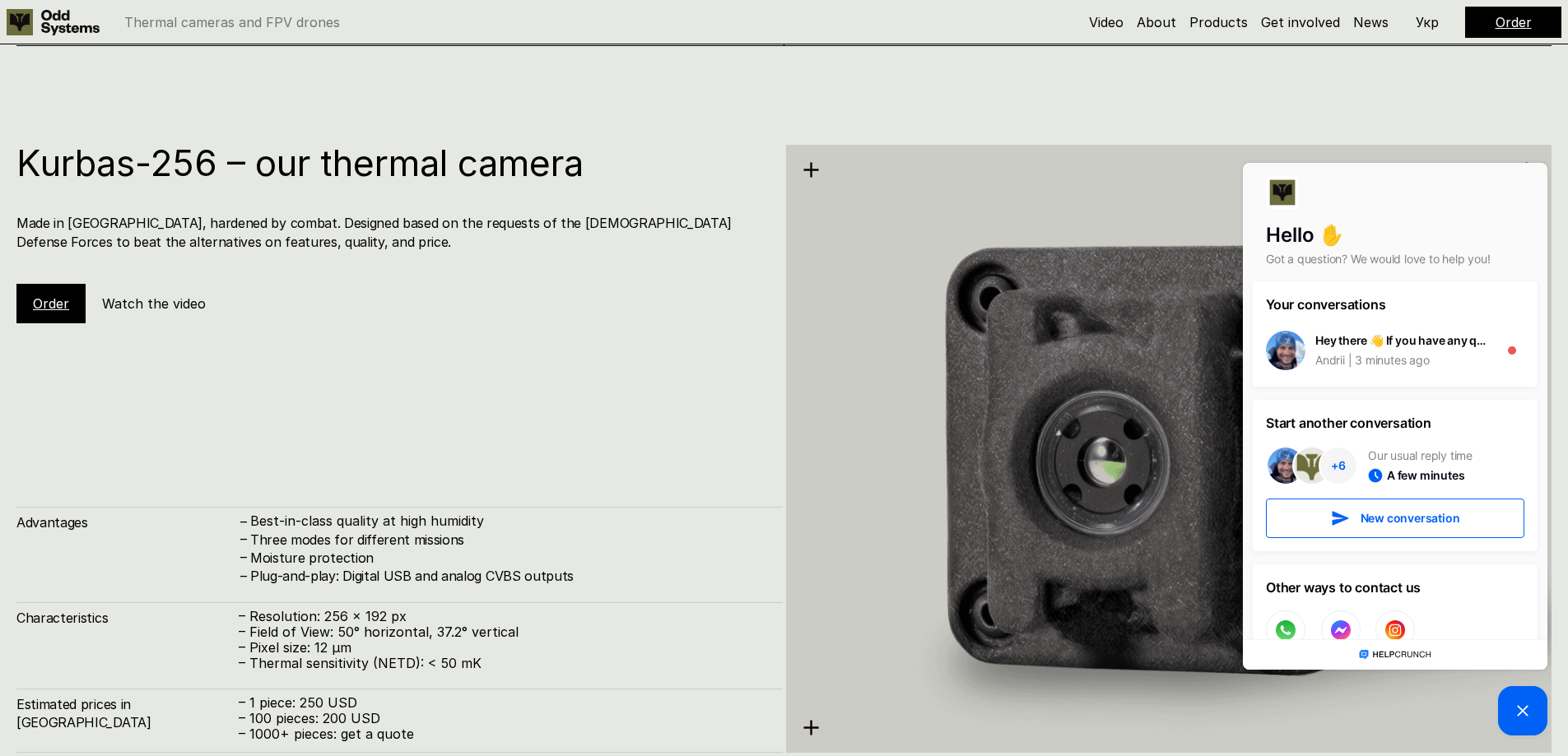
click at [1510, 16] on link "Order" at bounding box center [1513, 22] width 36 height 17
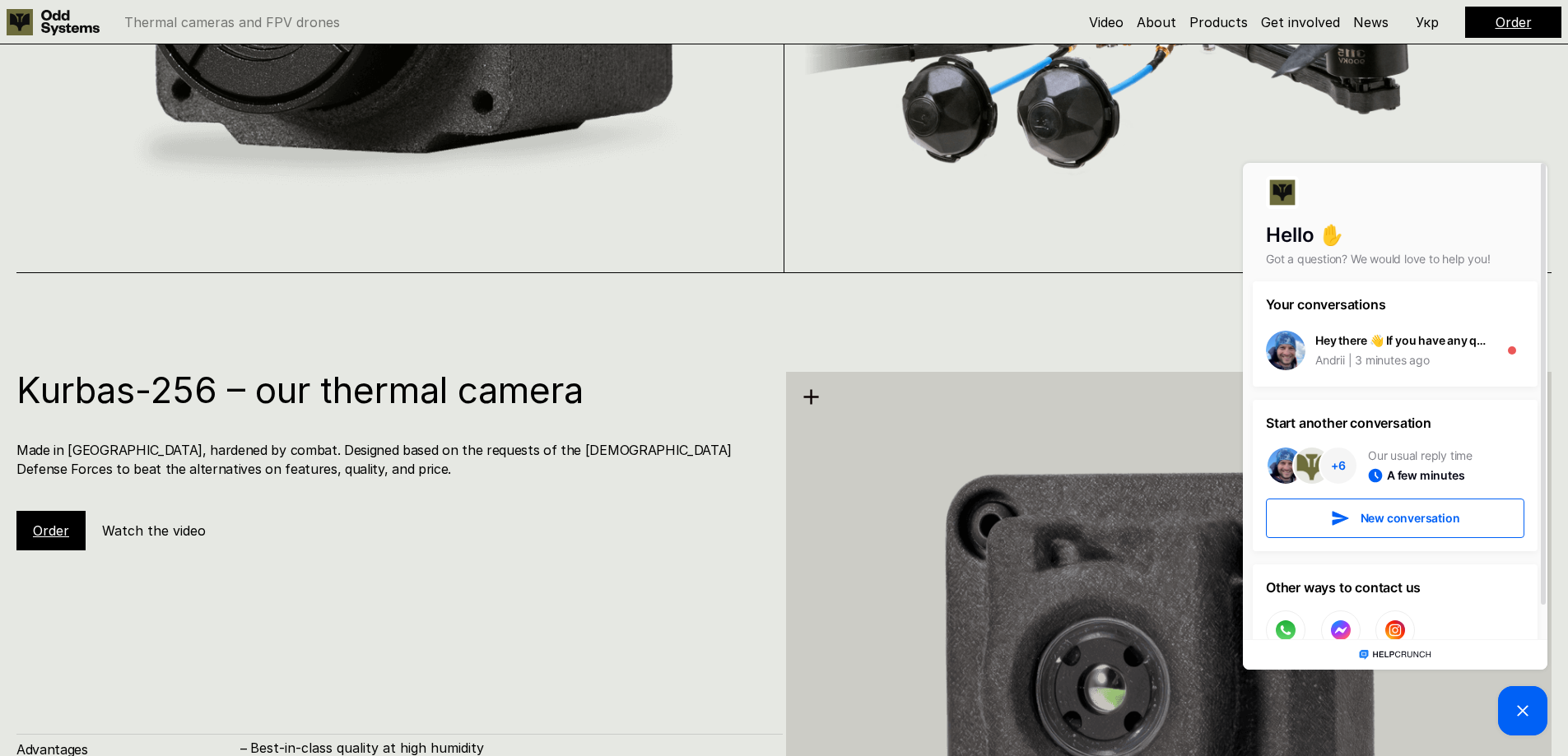
scroll to position [1975, 0]
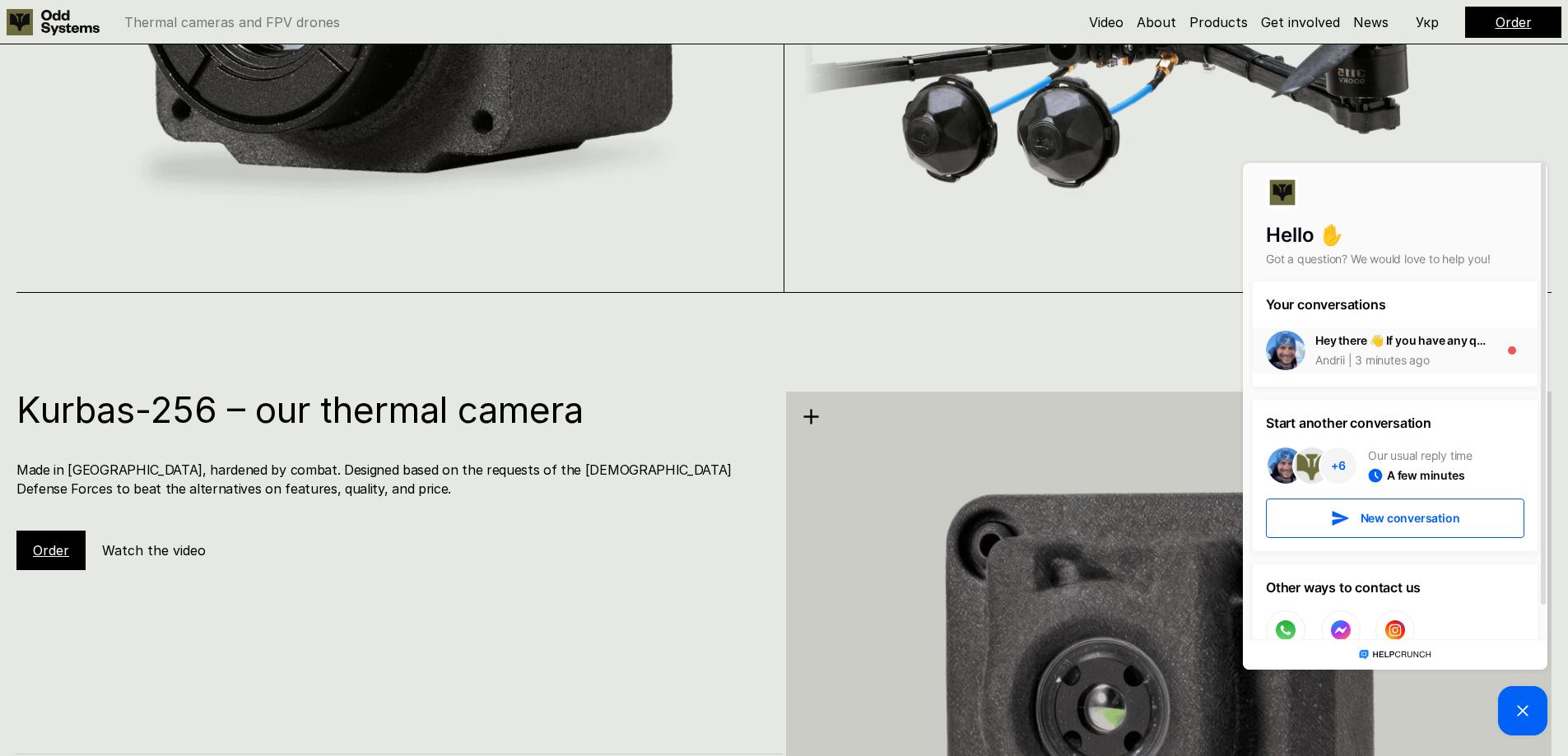
click at [1459, 350] on div "Hey there 👋 If you have any questions, we're here to help! Andrii 3 minutes ago" at bounding box center [1403, 350] width 174 height 36
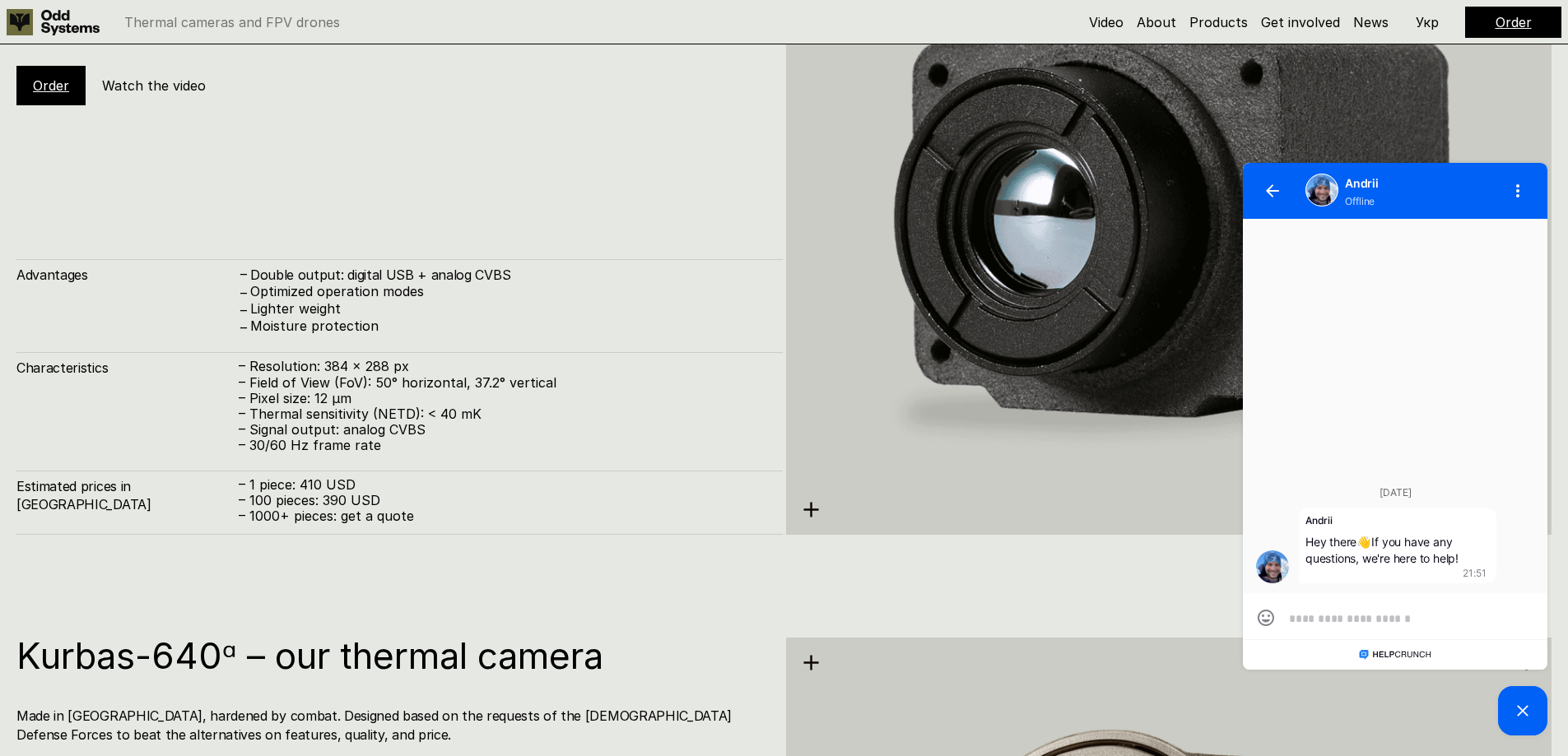
scroll to position [2881, 0]
